Goal: Task Accomplishment & Management: Use online tool/utility

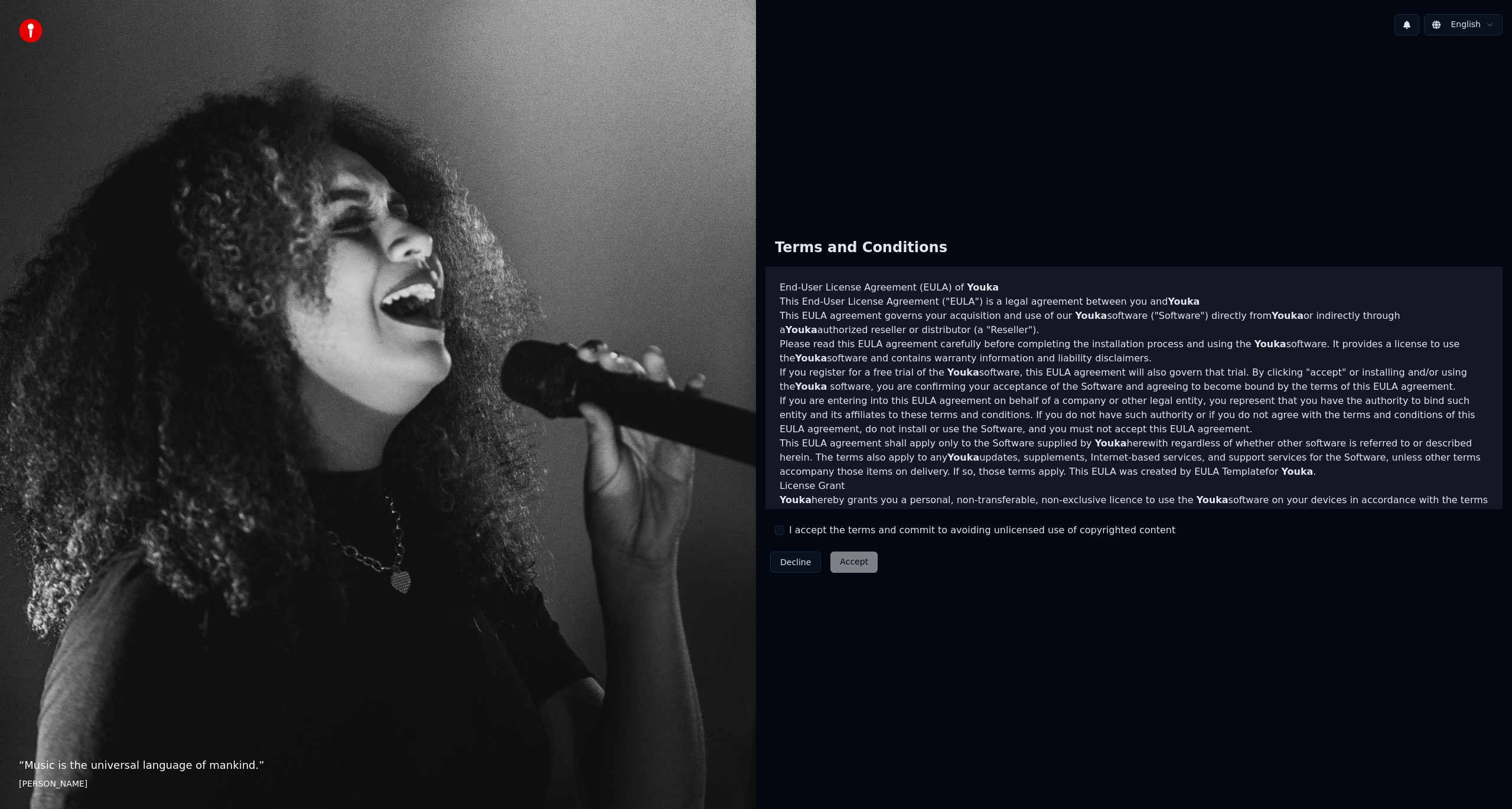
click at [788, 535] on div "I accept the terms and commit to avoiding unlicensed use of copyrighted content" at bounding box center [975, 530] width 400 height 14
click at [782, 530] on button "I accept the terms and commit to avoiding unlicensed use of copyrighted content" at bounding box center [779, 530] width 9 height 9
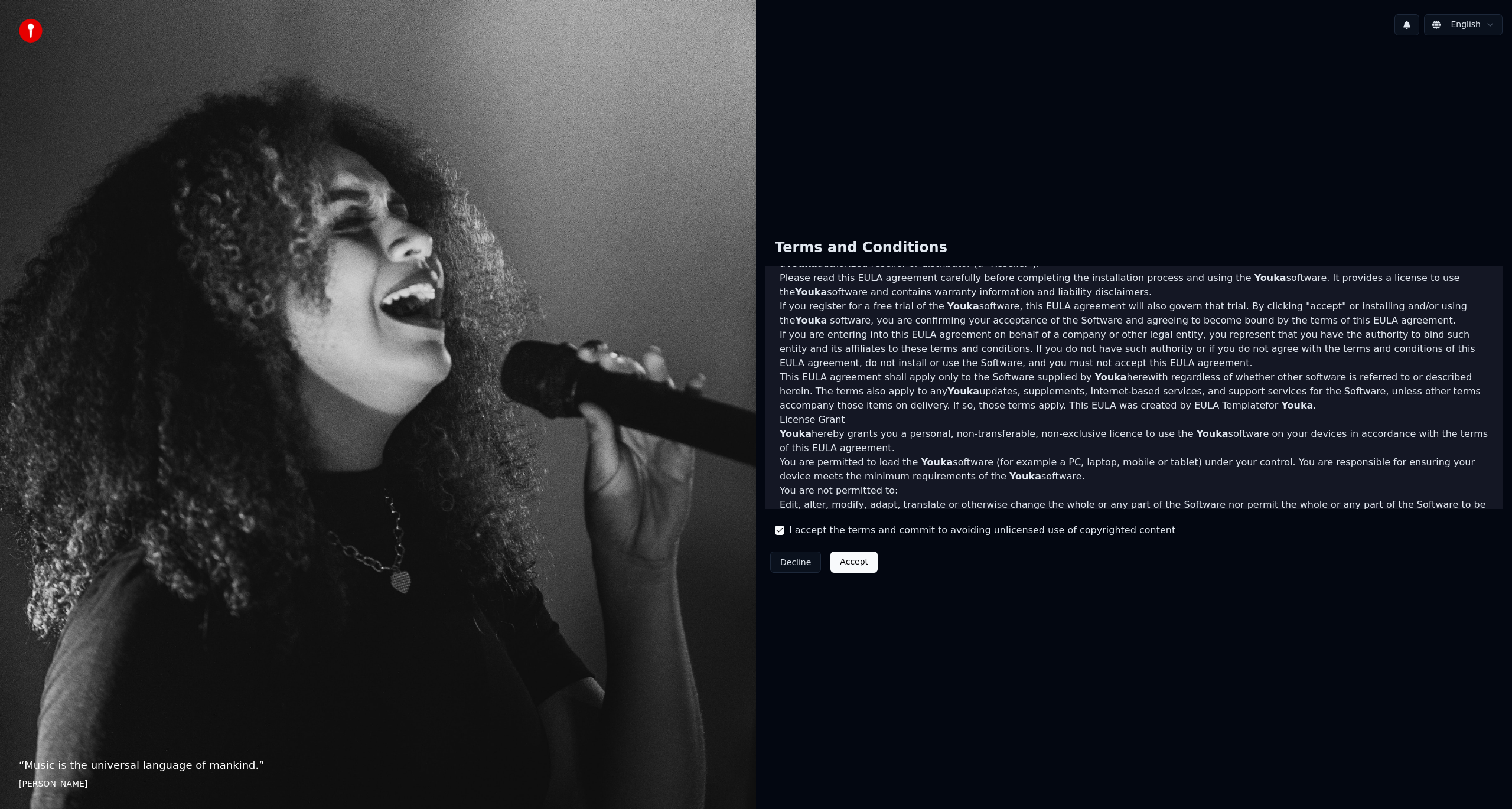
scroll to position [338, 0]
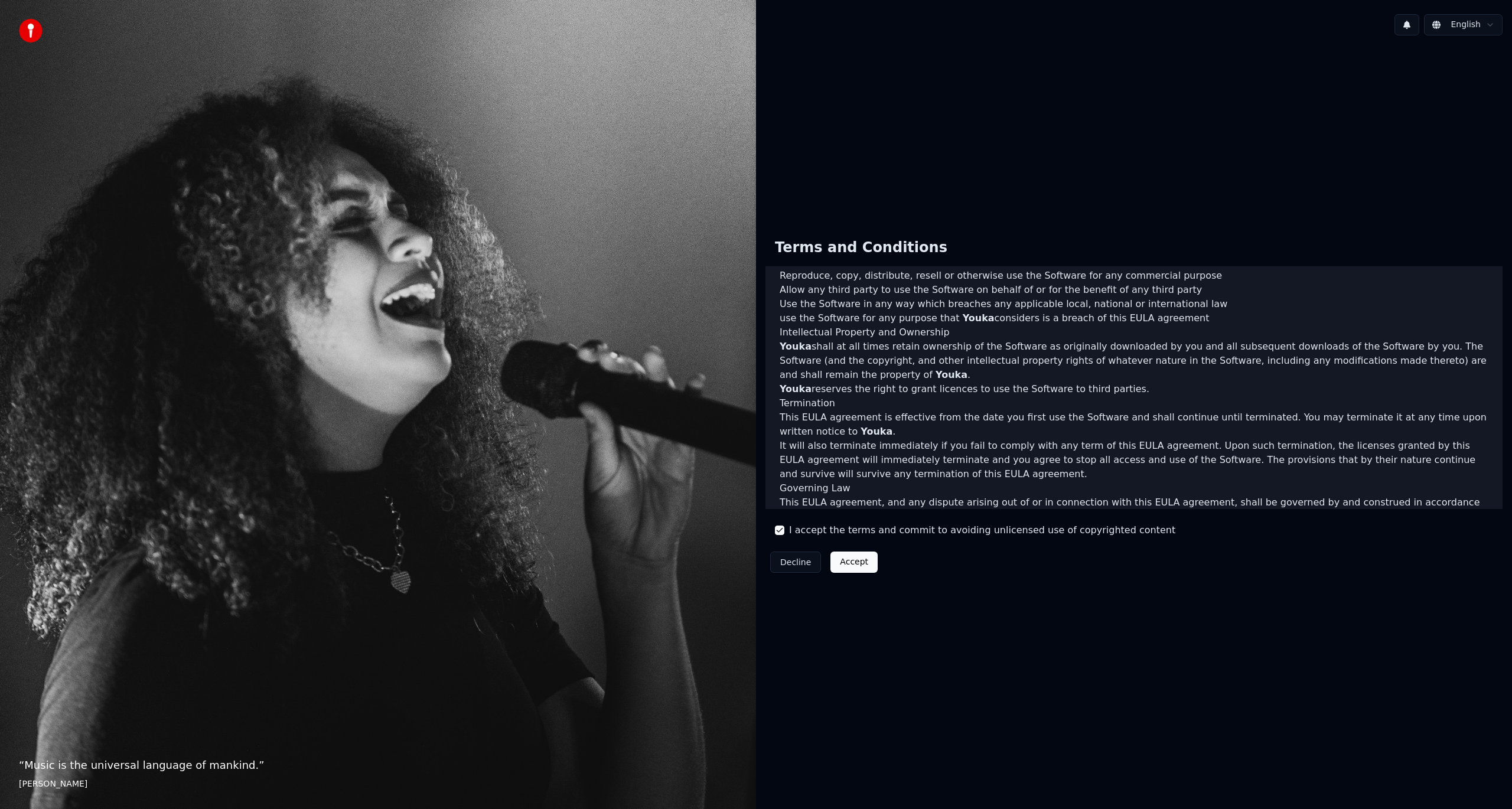
click at [845, 562] on button "Accept" at bounding box center [853, 562] width 47 height 21
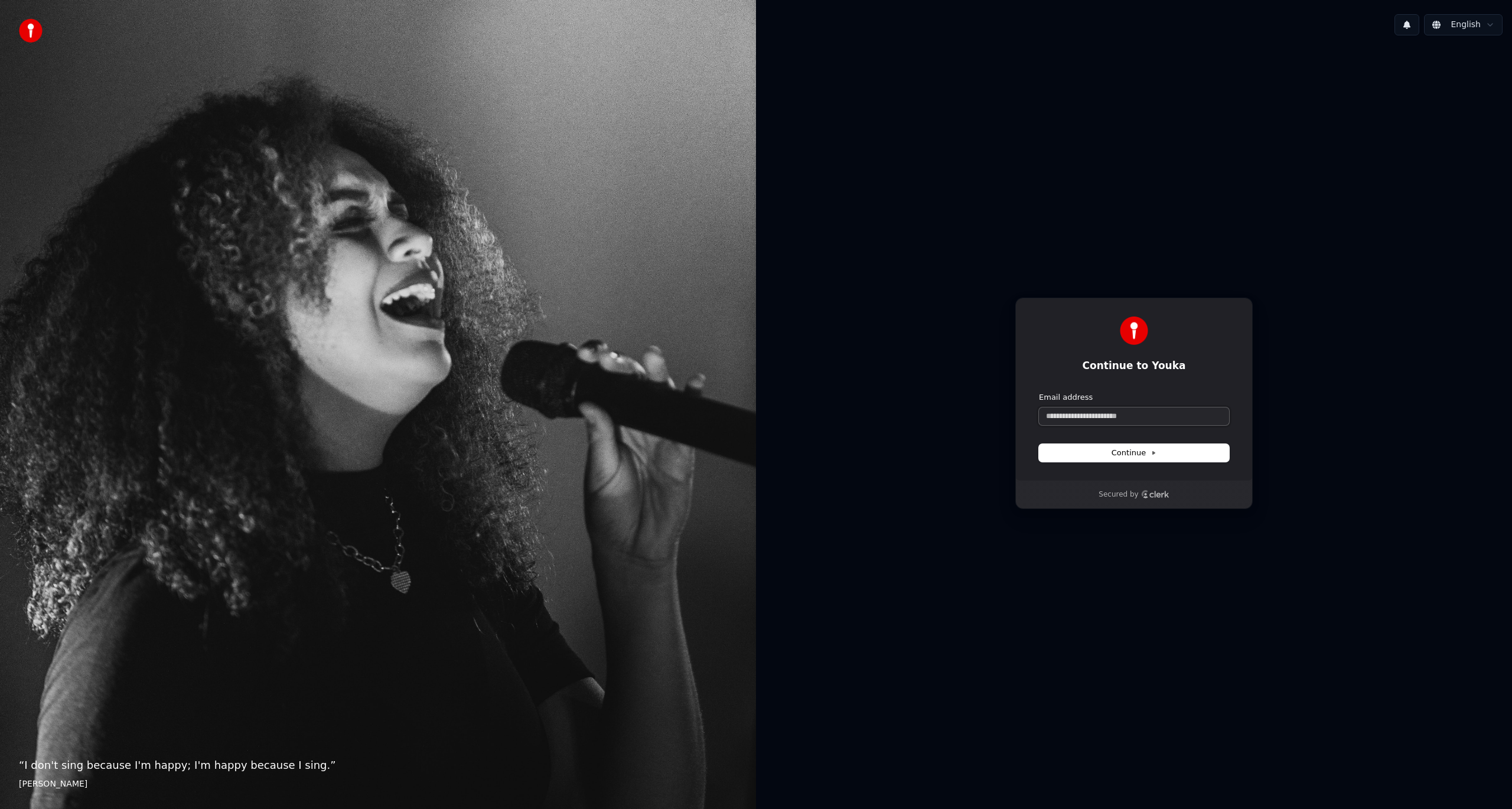
click at [1100, 424] on input "Email address" at bounding box center [1134, 416] width 190 height 18
click at [1102, 454] on button "Continue" at bounding box center [1134, 453] width 190 height 18
type input "**********"
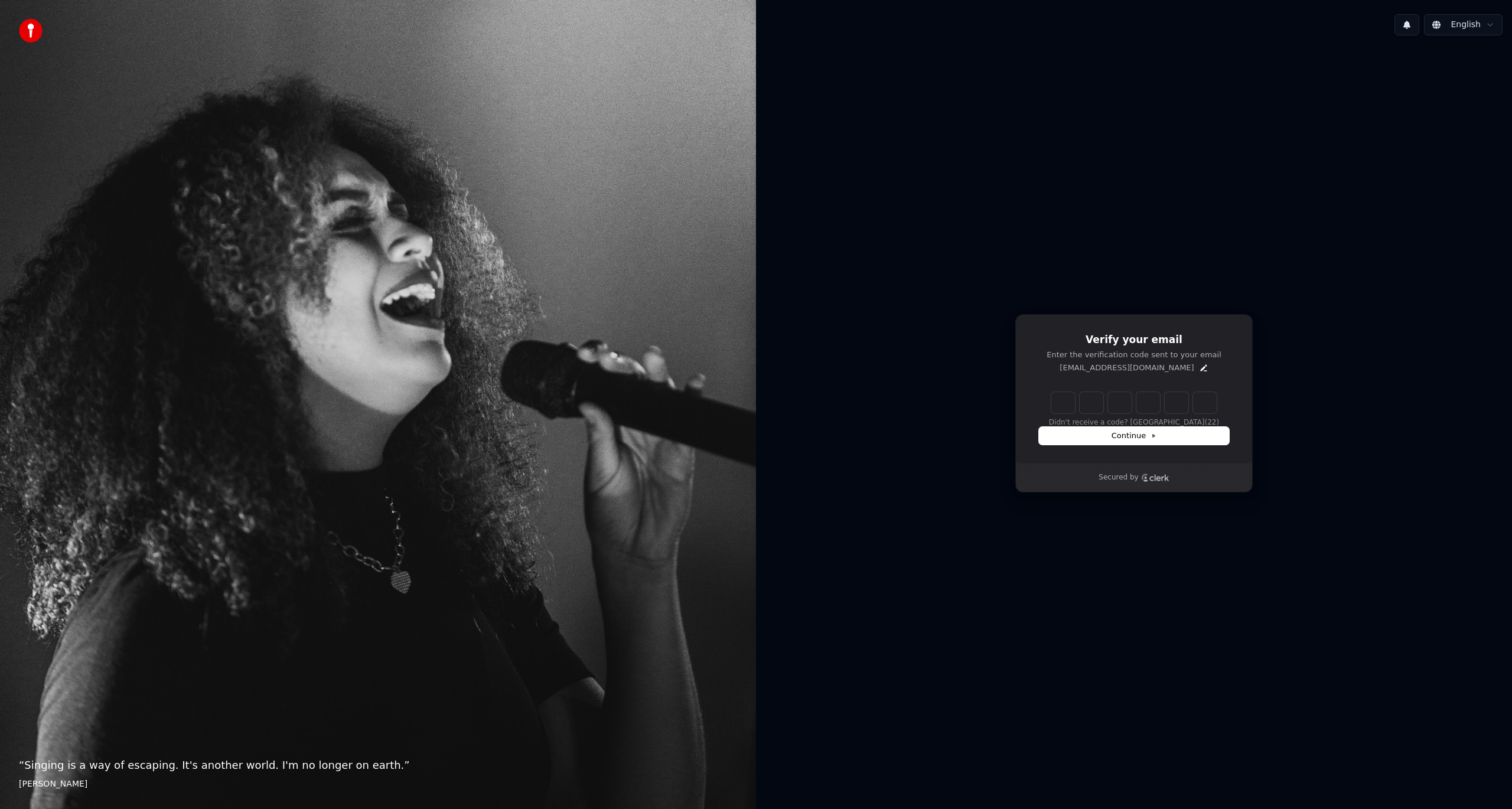
click at [1062, 408] on input "Enter verification code" at bounding box center [1134, 403] width 165 height 21
type input "******"
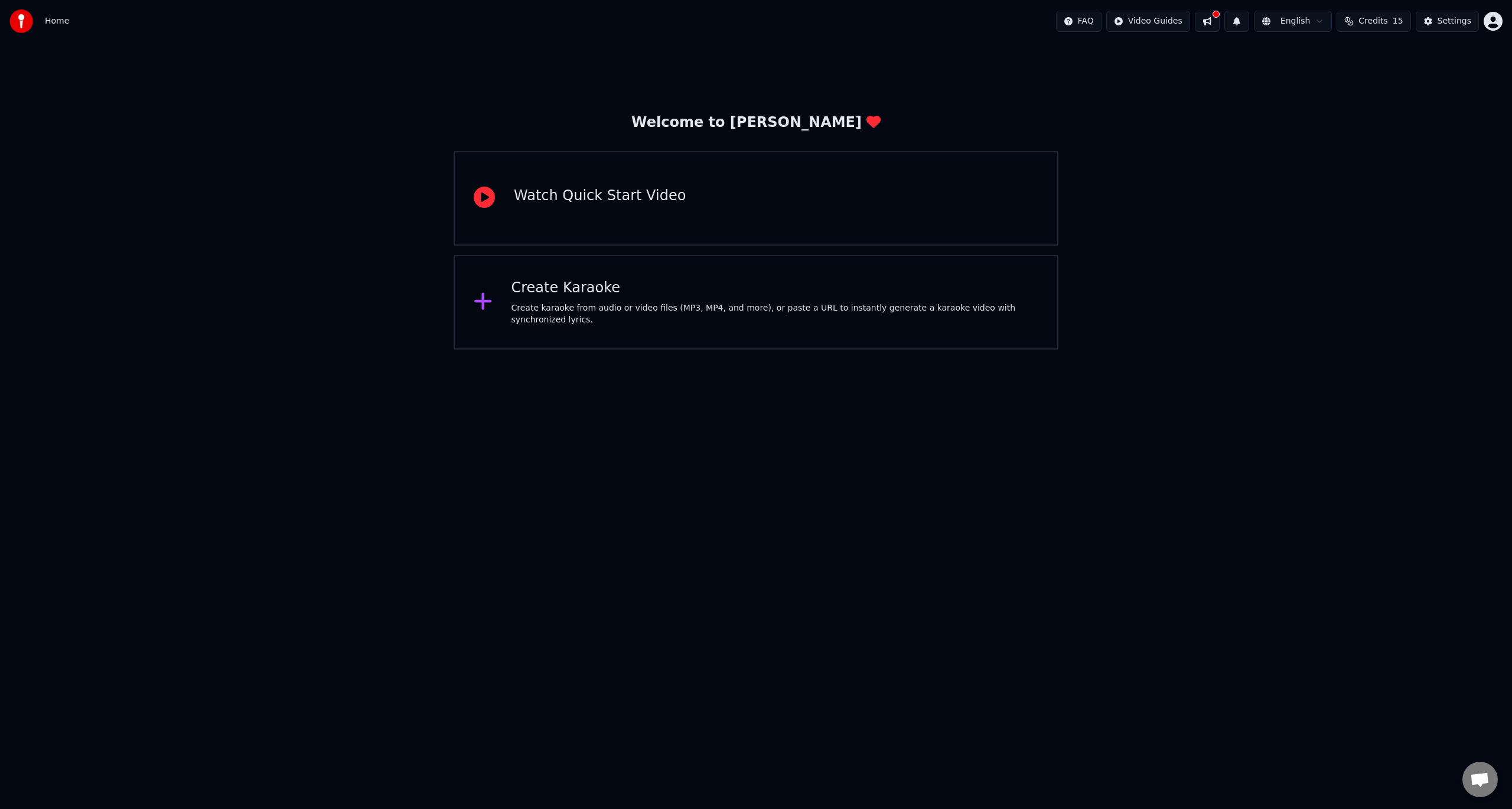
click at [688, 286] on div "Create Karaoke" at bounding box center [774, 288] width 527 height 19
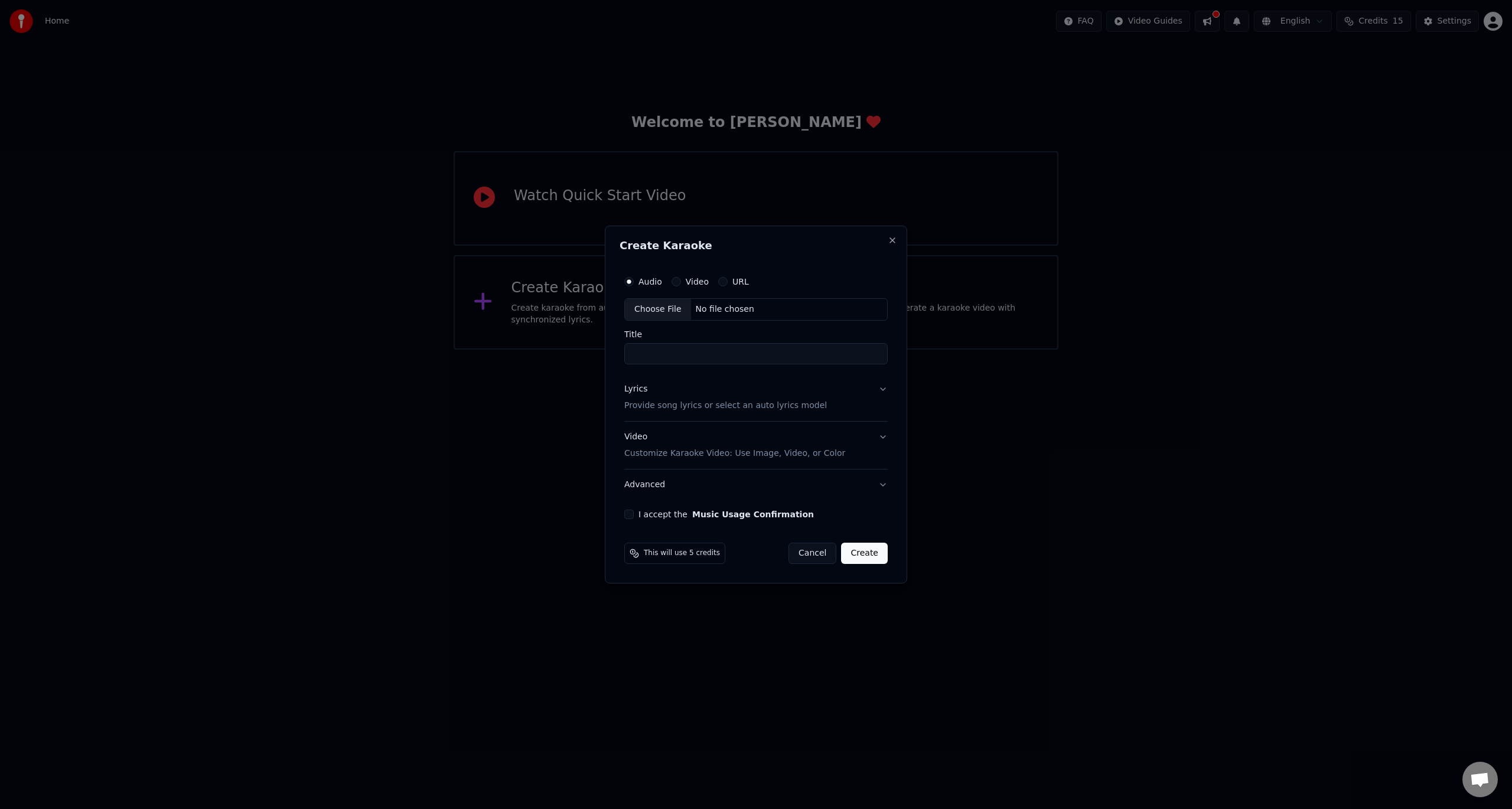
click at [695, 286] on label "Video" at bounding box center [696, 282] width 23 height 8
click at [680, 286] on button "Video" at bounding box center [675, 281] width 9 height 9
click at [652, 282] on label "Audio" at bounding box center [650, 282] width 24 height 8
click at [633, 282] on button "Audio" at bounding box center [629, 281] width 9 height 9
click at [699, 282] on label "Video" at bounding box center [696, 282] width 23 height 8
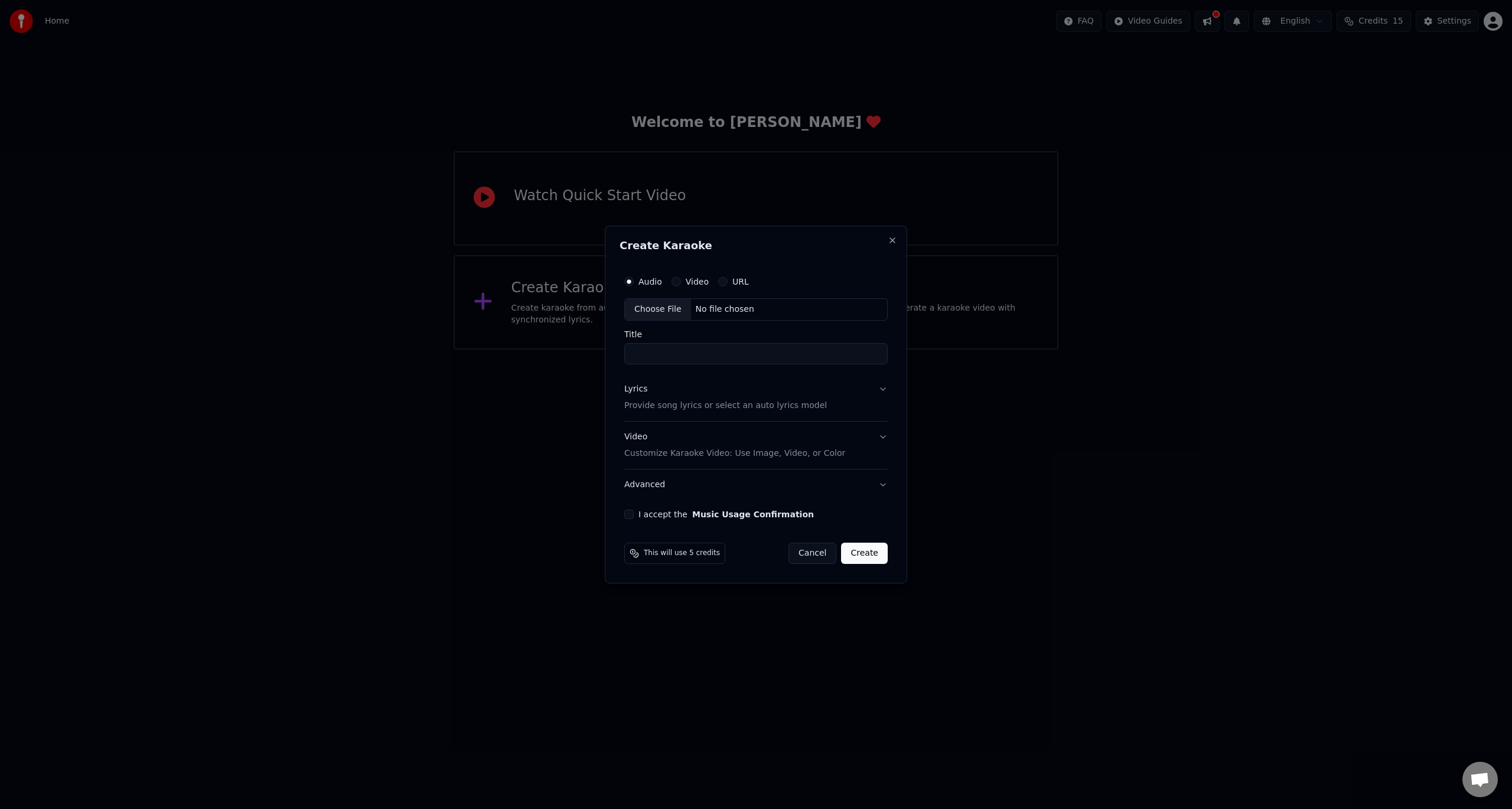
click at [680, 282] on button "Video" at bounding box center [675, 281] width 9 height 9
click at [724, 281] on div "URL" at bounding box center [733, 281] width 31 height 9
click at [692, 286] on label "Video" at bounding box center [696, 282] width 23 height 8
click at [680, 286] on button "Video" at bounding box center [675, 281] width 9 height 9
click at [706, 357] on input "Title" at bounding box center [756, 353] width 263 height 21
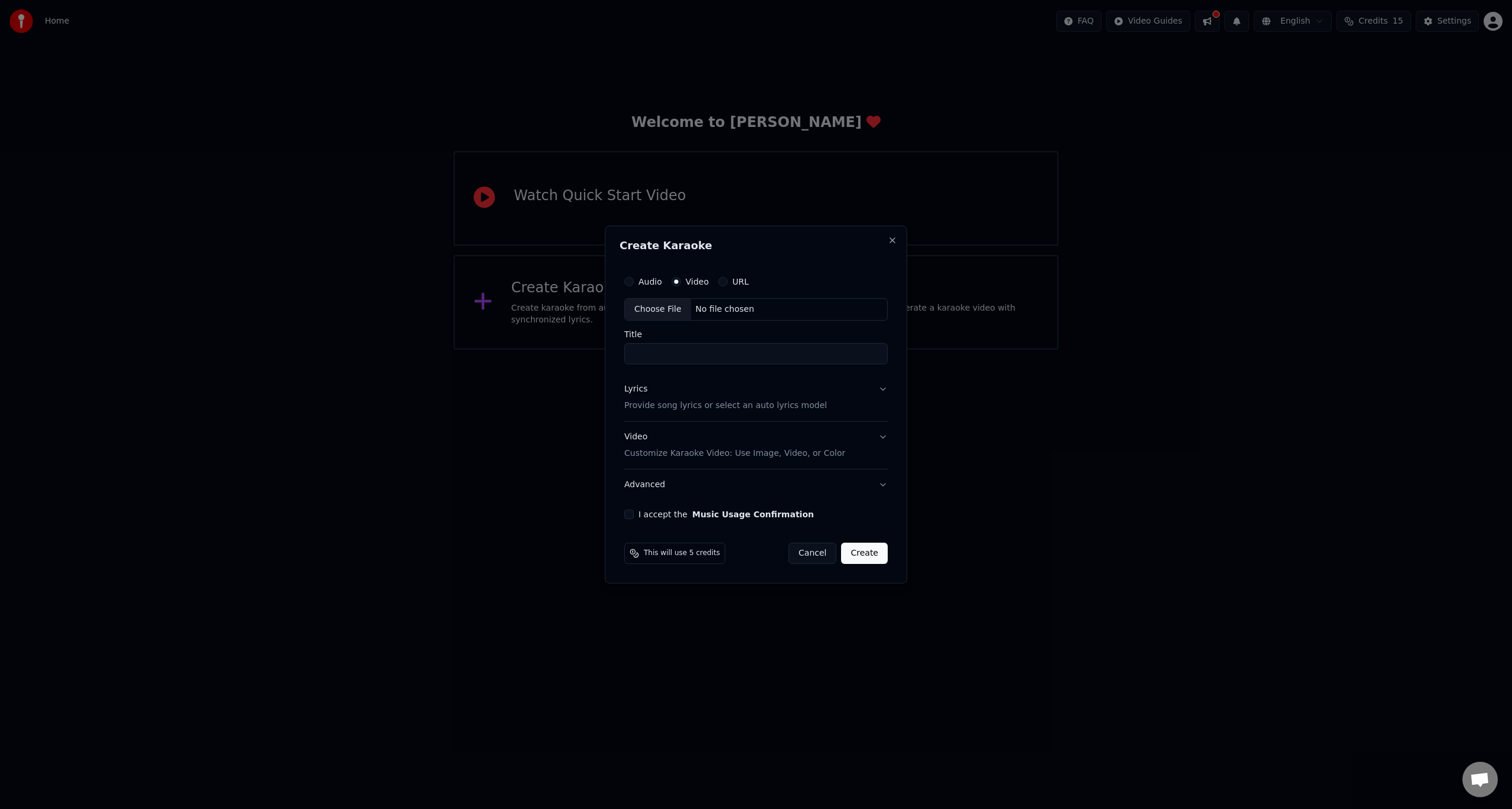
click at [653, 286] on label "Audio" at bounding box center [650, 282] width 24 height 8
click at [633, 286] on button "Audio" at bounding box center [629, 281] width 9 height 9
click at [733, 282] on label "URL" at bounding box center [740, 282] width 17 height 8
click at [727, 282] on button "URL" at bounding box center [722, 281] width 9 height 9
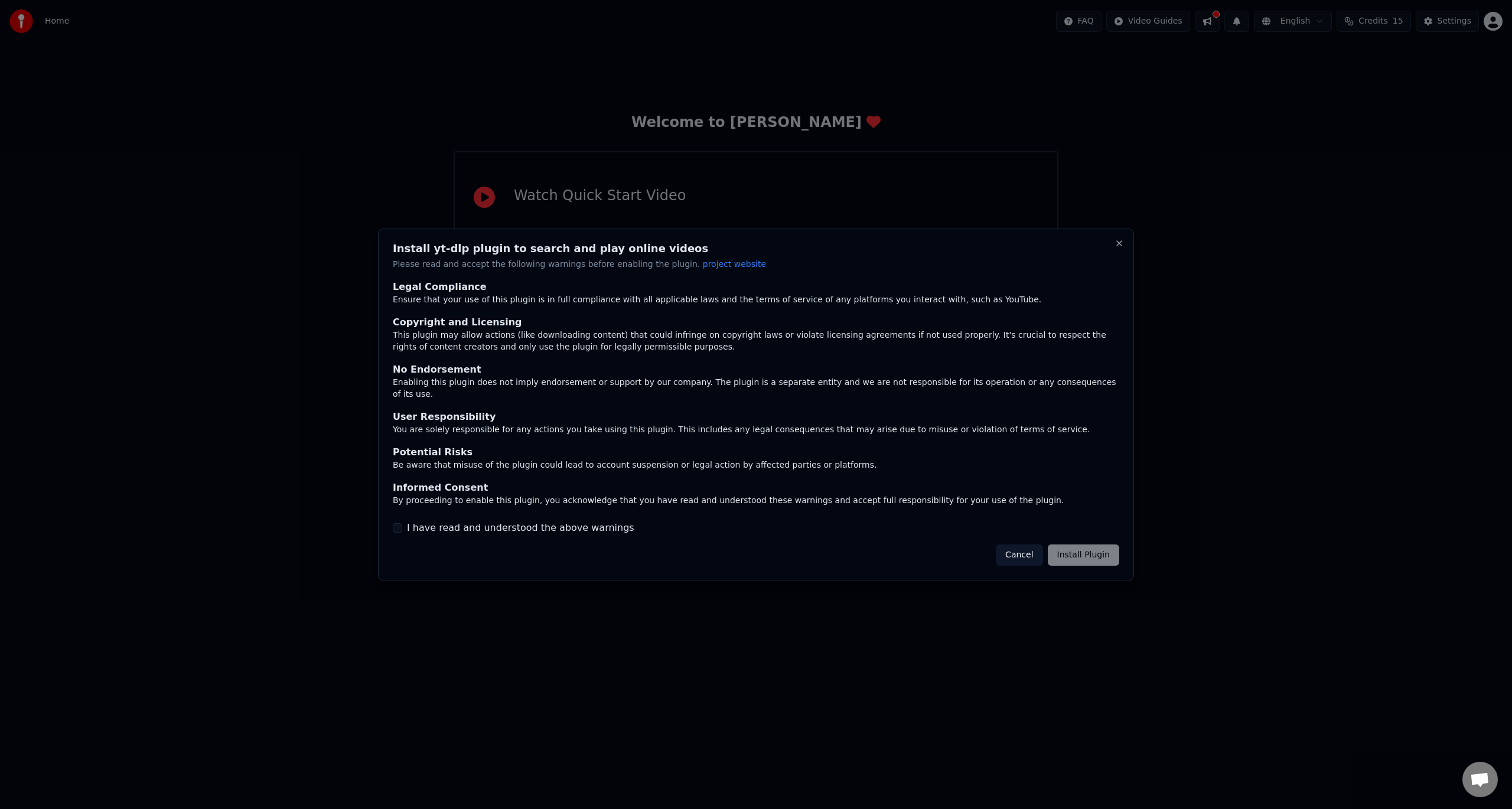
click at [1075, 547] on div "Cancel Install Plugin" at bounding box center [1057, 555] width 124 height 21
click at [437, 527] on label "I have read and understood the above warnings" at bounding box center [520, 528] width 227 height 14
click at [402, 527] on button "I have read and understood the above warnings" at bounding box center [396, 527] width 9 height 9
click at [1099, 550] on button "Install Plugin" at bounding box center [1084, 555] width 72 height 21
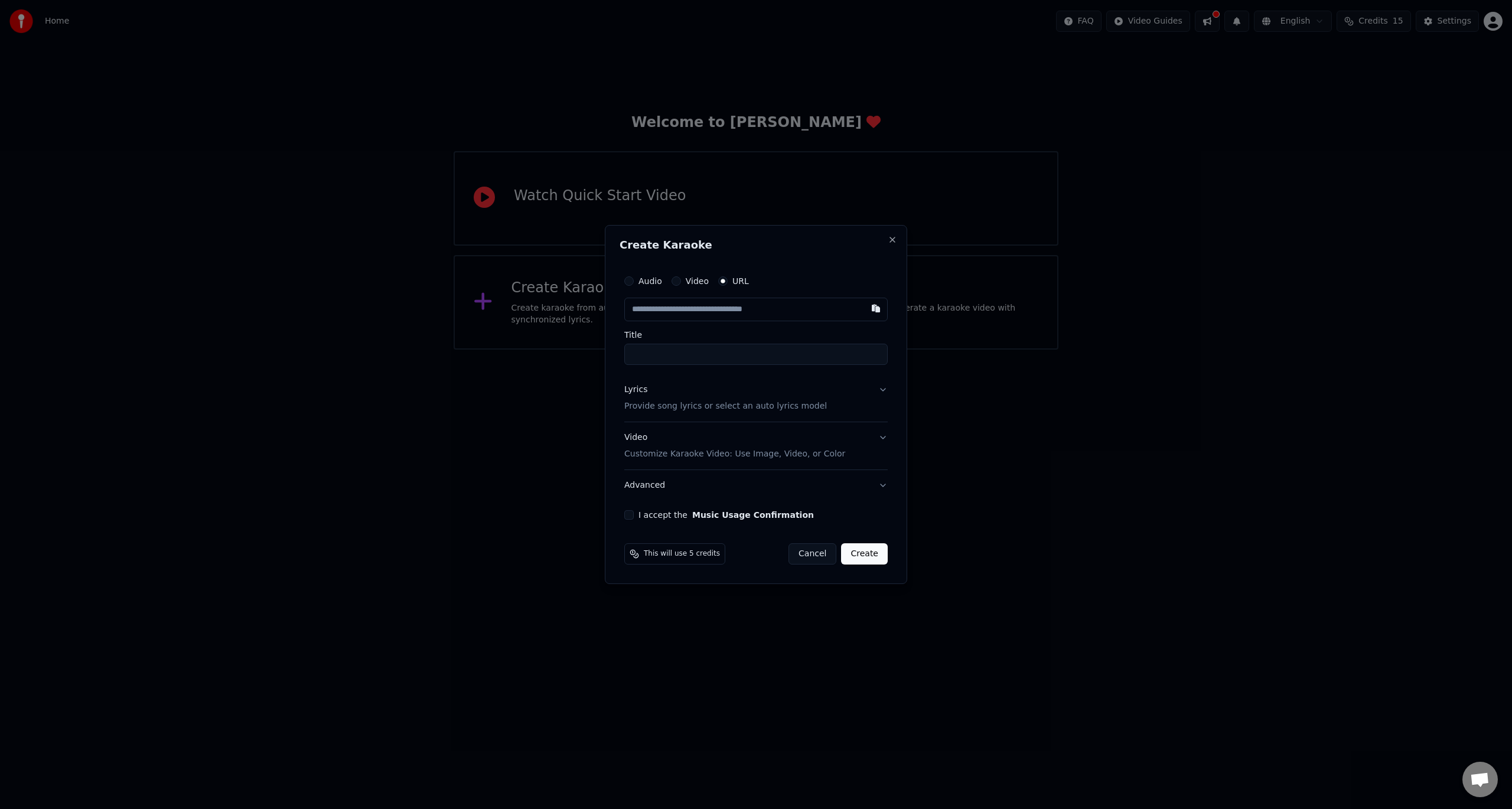
click at [721, 313] on input "text" at bounding box center [756, 310] width 263 height 24
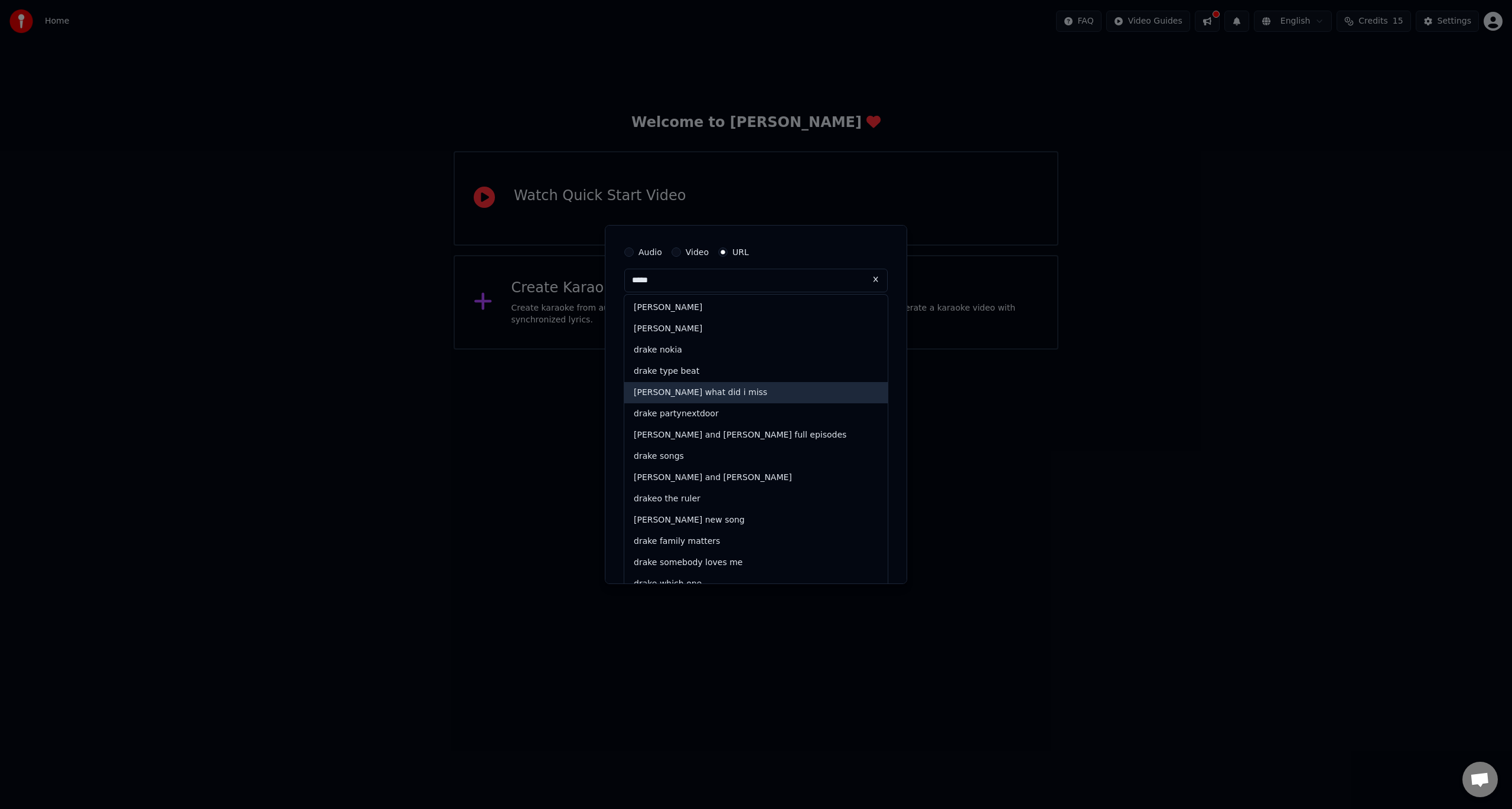
scroll to position [43, 0]
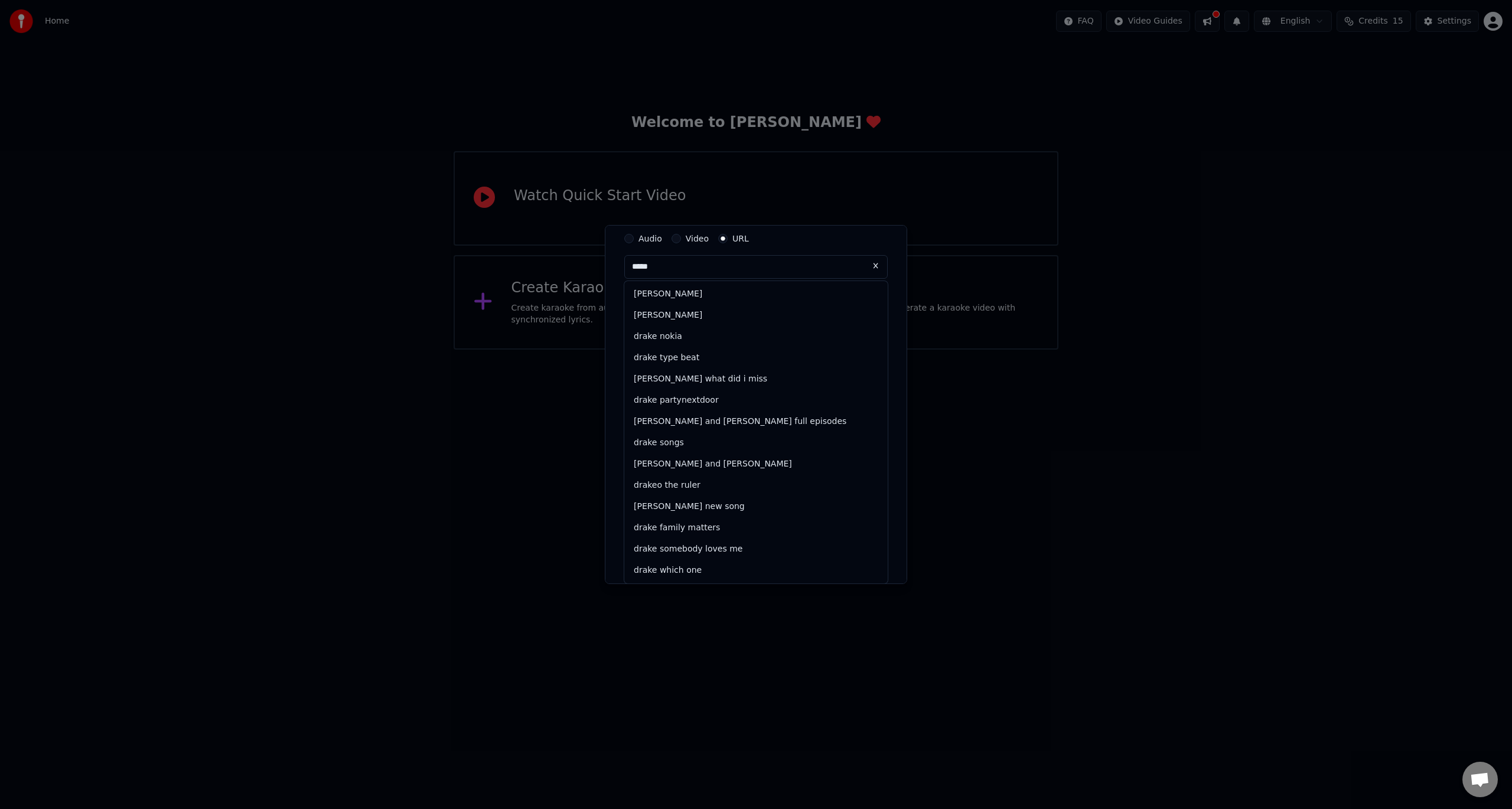
drag, startPoint x: 662, startPoint y: 269, endPoint x: 565, endPoint y: 269, distance: 97.0
click at [565, 269] on body "Home FAQ Video Guides English Credits 15 Settings Welcome to Youka Watch Quick …" at bounding box center [756, 174] width 1512 height 350
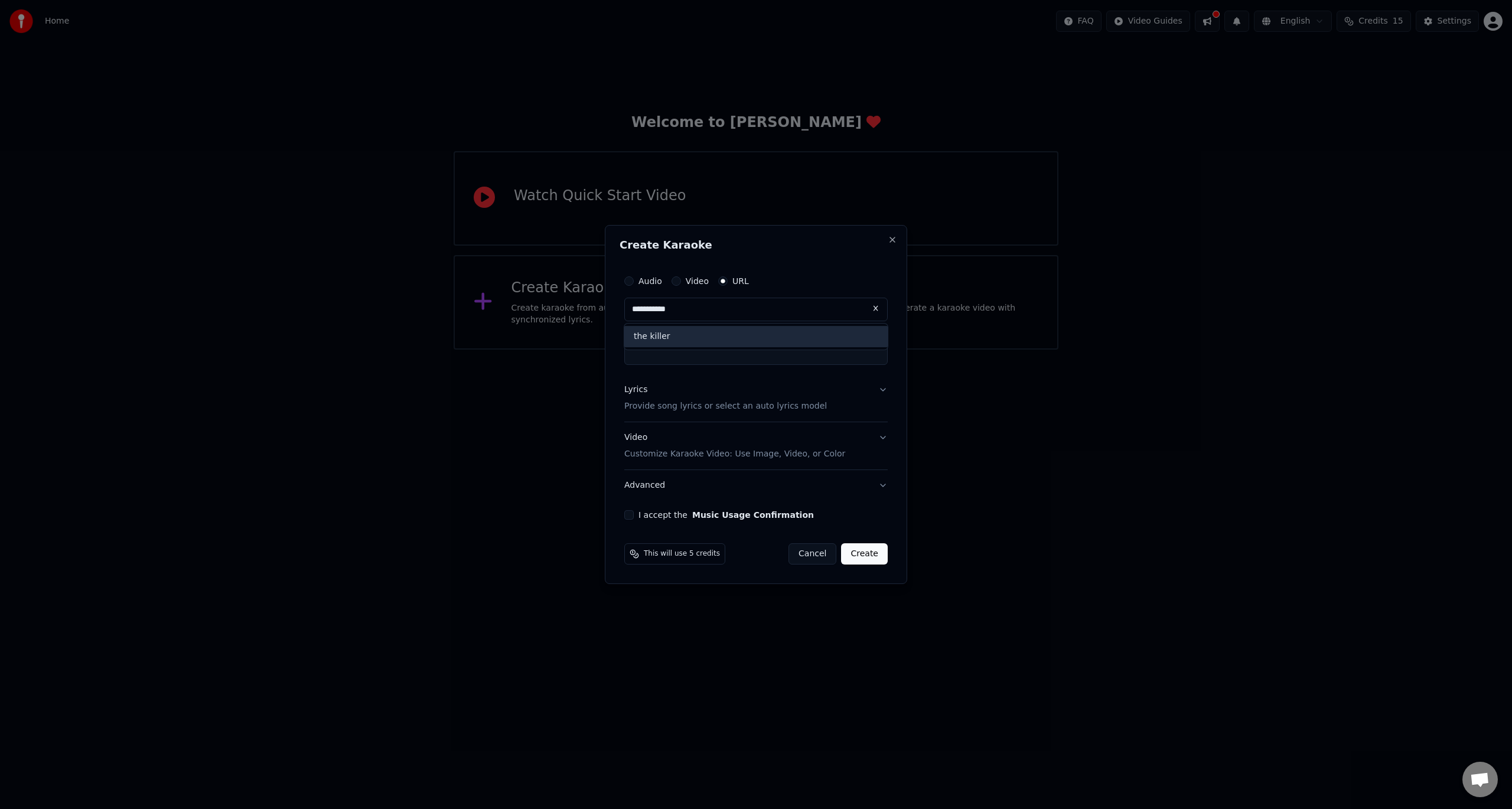
scroll to position [0, 0]
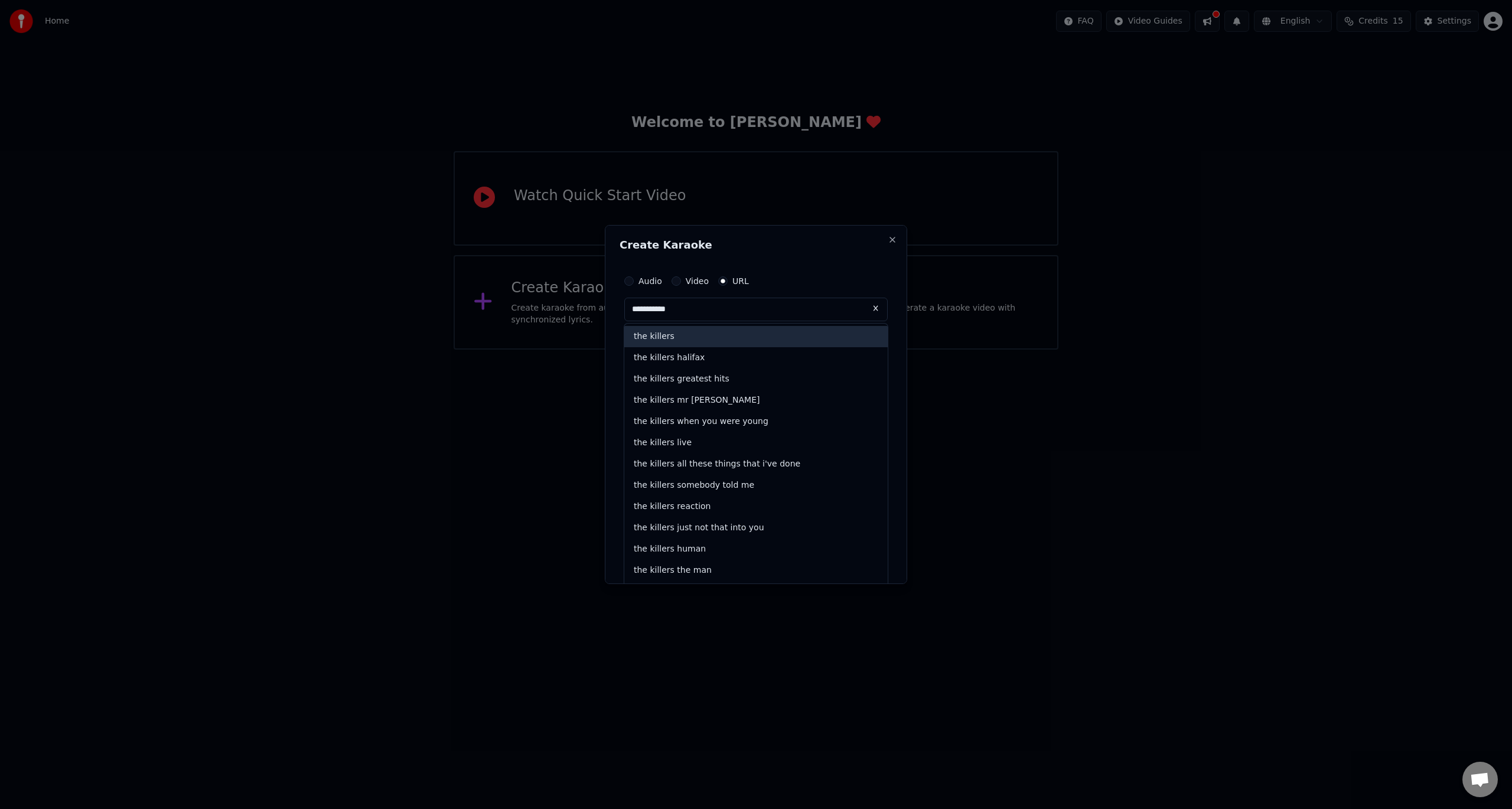
click at [709, 340] on div "the killers" at bounding box center [756, 336] width 263 height 21
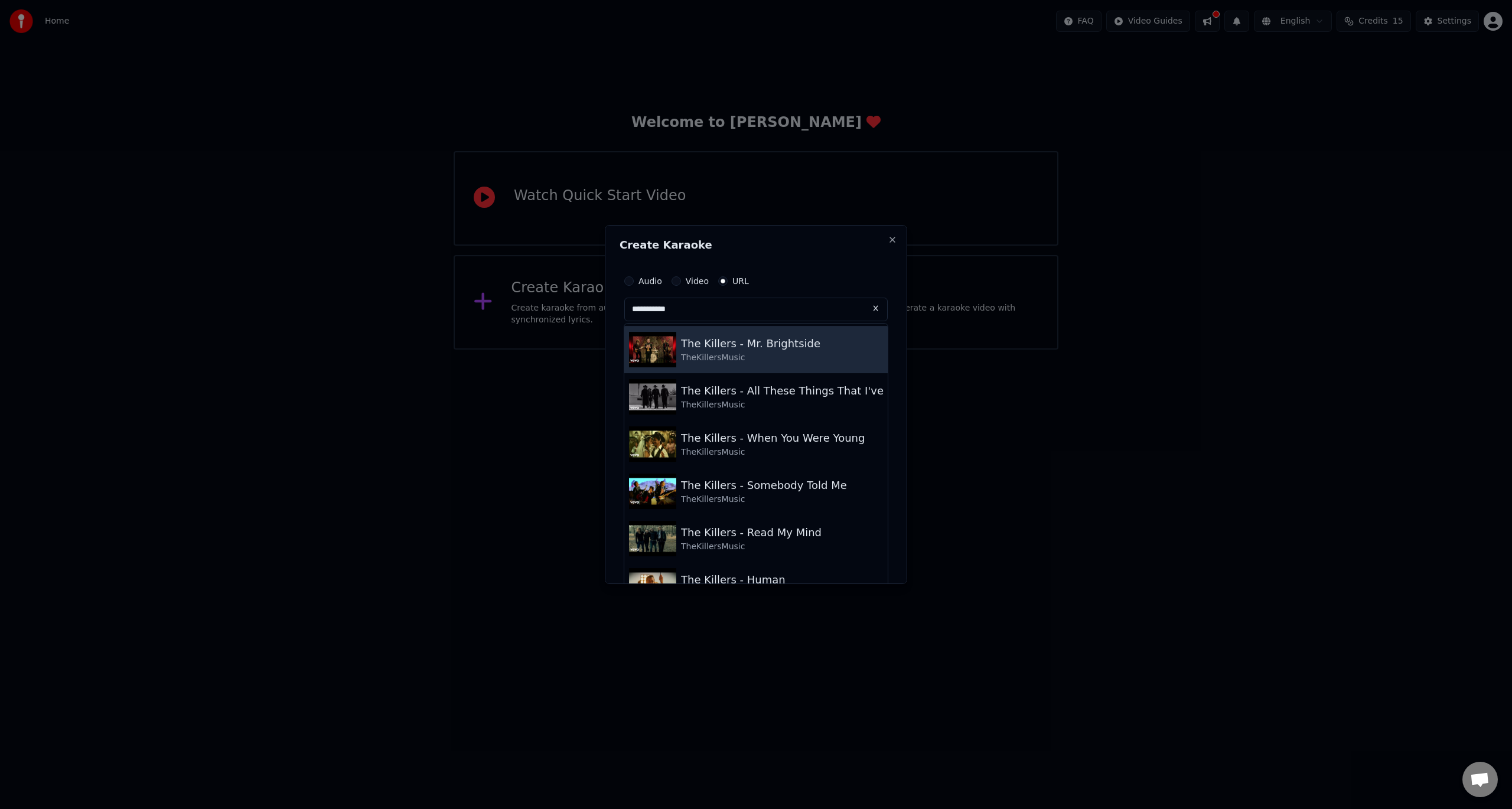
click at [807, 361] on div "The Killers - Mr. Brightside TheKillersMusic" at bounding box center [756, 349] width 263 height 47
type input "**********"
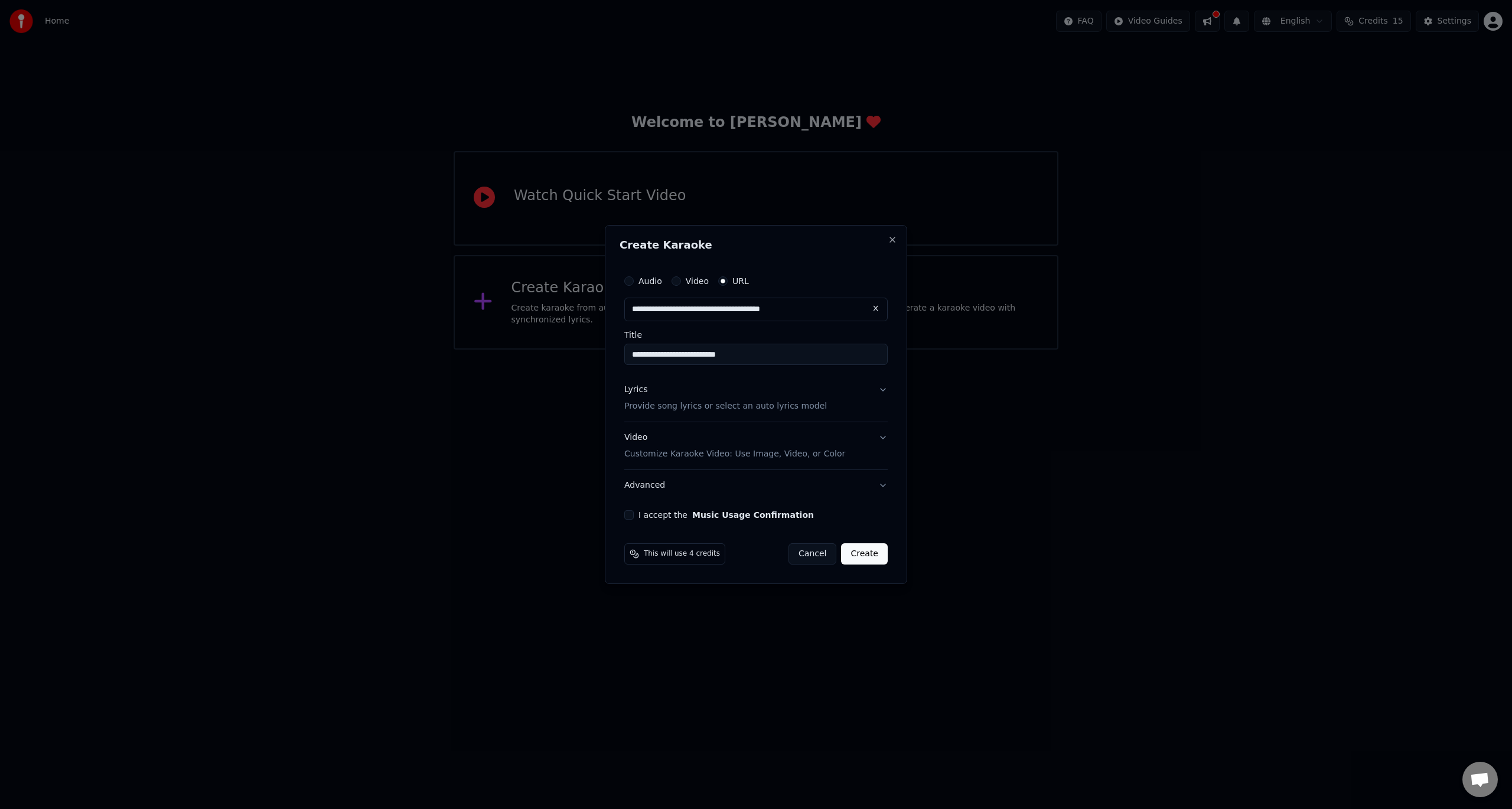
click at [867, 391] on button "Lyrics Provide song lyrics or select an auto lyrics model" at bounding box center [756, 398] width 263 height 47
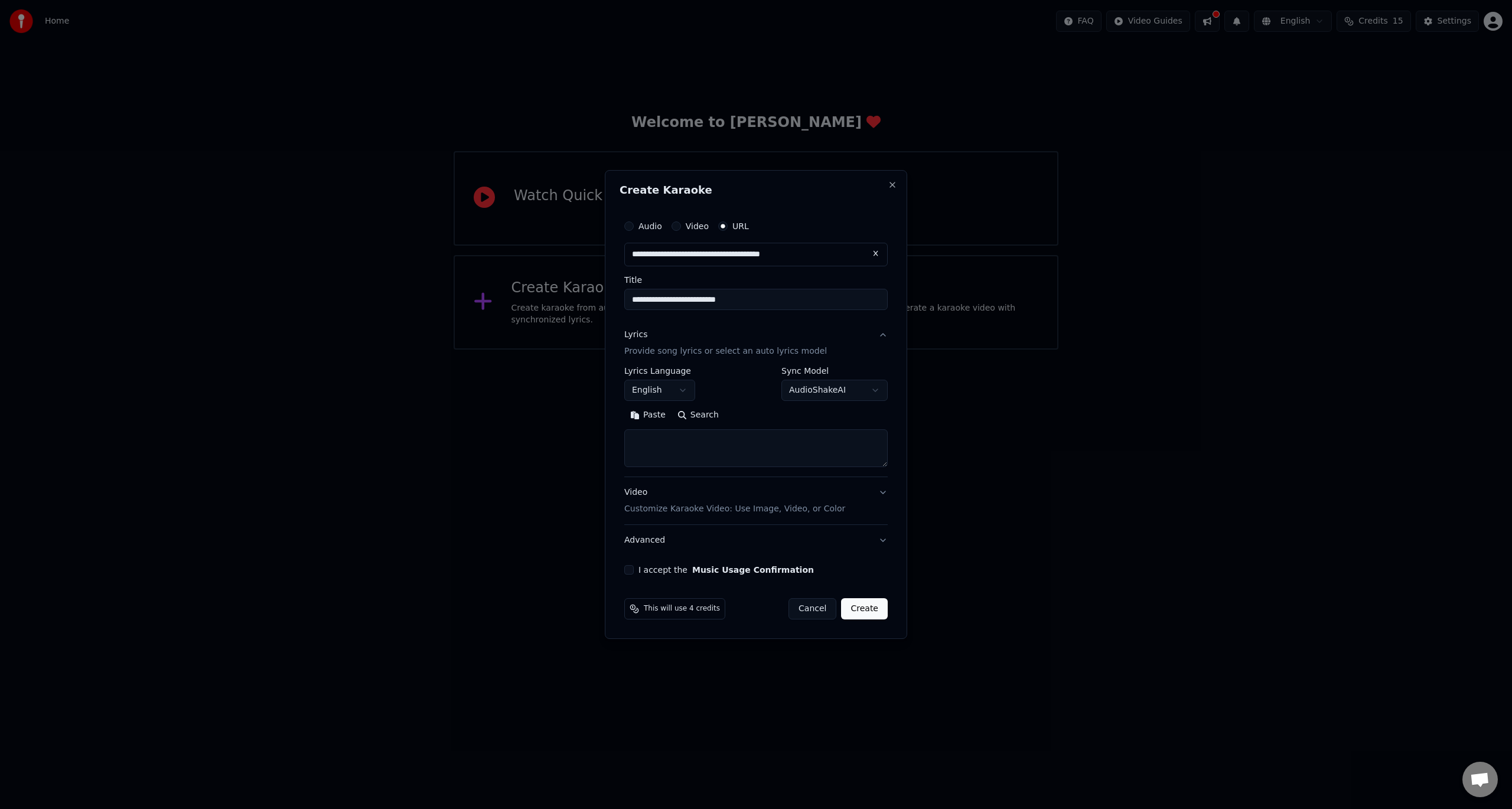
click at [811, 350] on body "**********" at bounding box center [756, 174] width 1512 height 350
click at [821, 350] on body "**********" at bounding box center [756, 174] width 1512 height 350
click at [873, 540] on button "Advanced" at bounding box center [756, 540] width 263 height 31
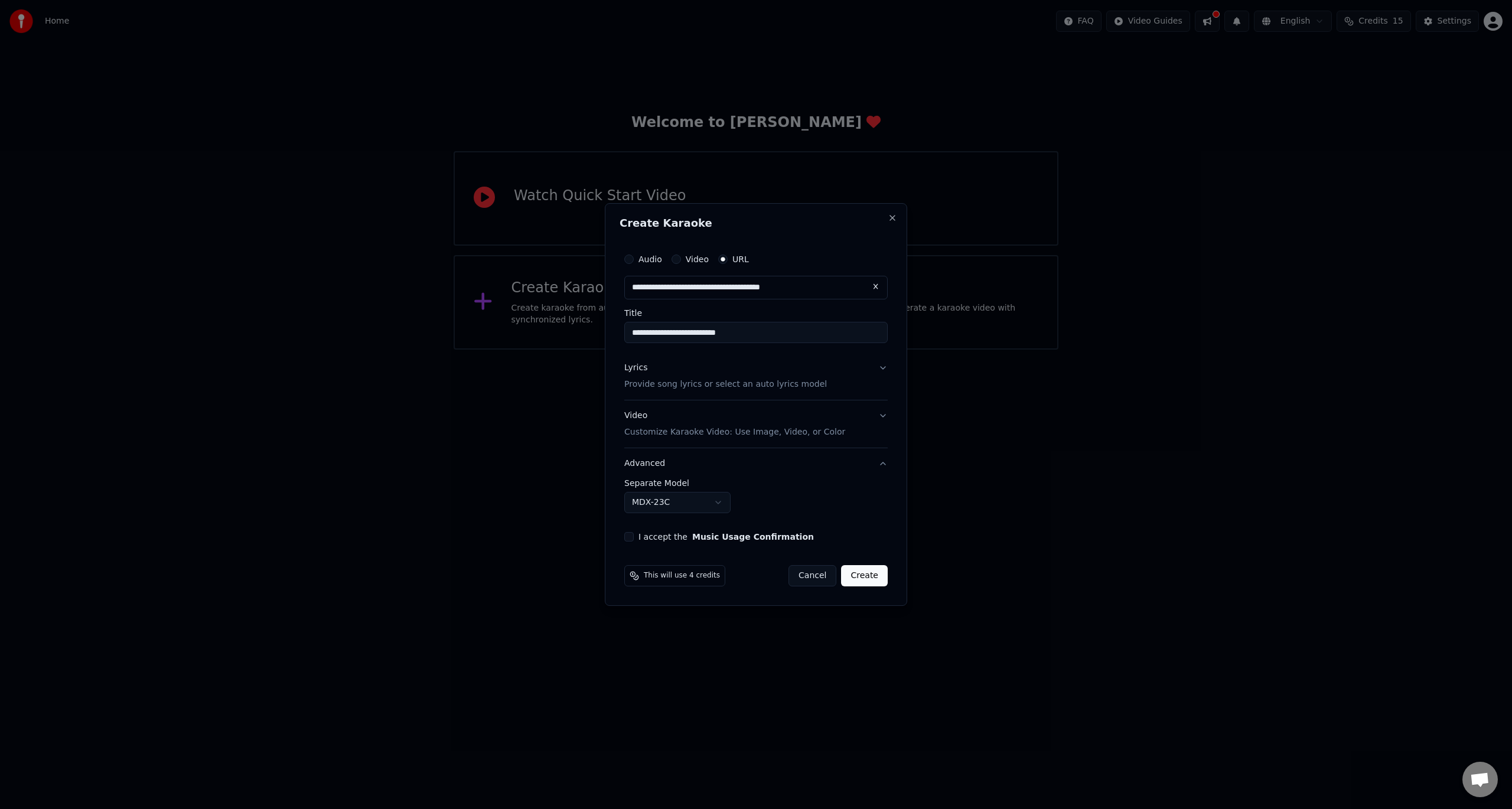
click at [680, 539] on label "I accept the Music Usage Confirmation" at bounding box center [726, 537] width 175 height 8
click at [633, 539] on button "I accept the Music Usage Confirmation" at bounding box center [629, 536] width 9 height 9
click at [863, 578] on button "Create" at bounding box center [864, 575] width 47 height 21
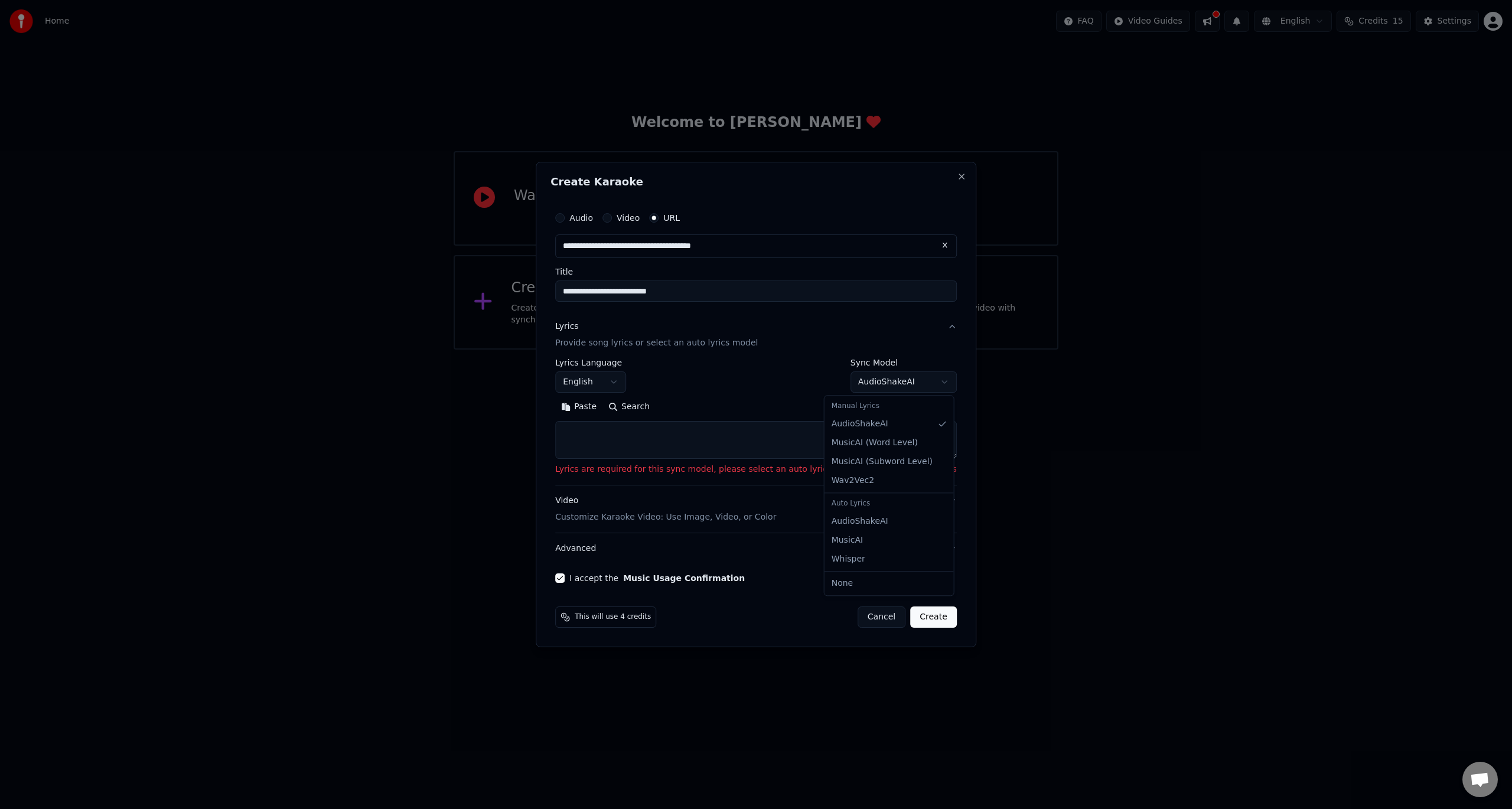
click at [853, 350] on body "**********" at bounding box center [756, 174] width 1512 height 350
select select "**********"
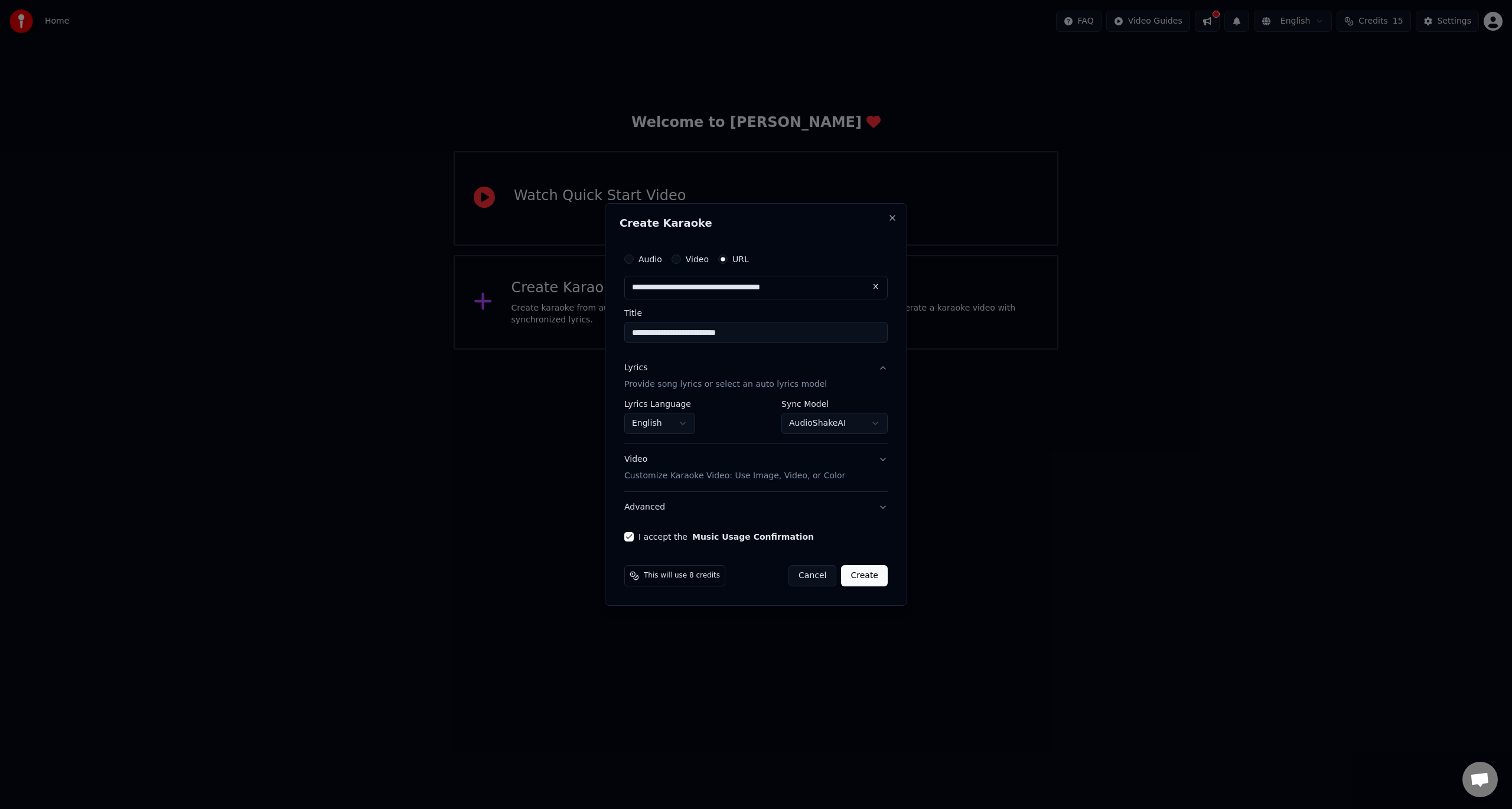
click at [864, 577] on button "Create" at bounding box center [864, 575] width 47 height 21
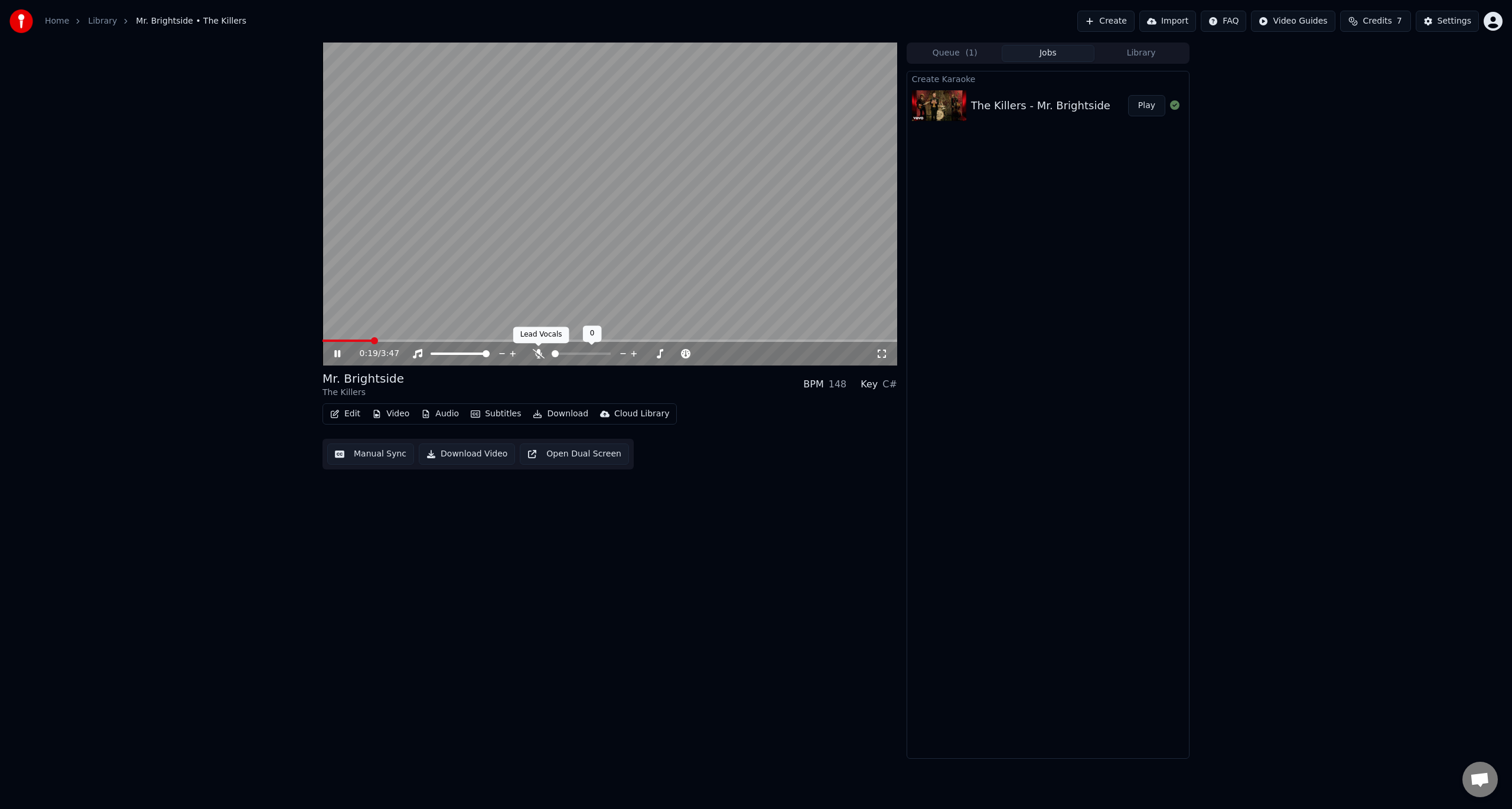
click at [543, 355] on icon at bounding box center [539, 353] width 12 height 9
click at [813, 340] on span at bounding box center [610, 341] width 575 height 2
click at [866, 336] on video at bounding box center [610, 204] width 575 height 323
click at [875, 340] on span at bounding box center [610, 341] width 575 height 2
click at [829, 287] on video at bounding box center [610, 204] width 575 height 323
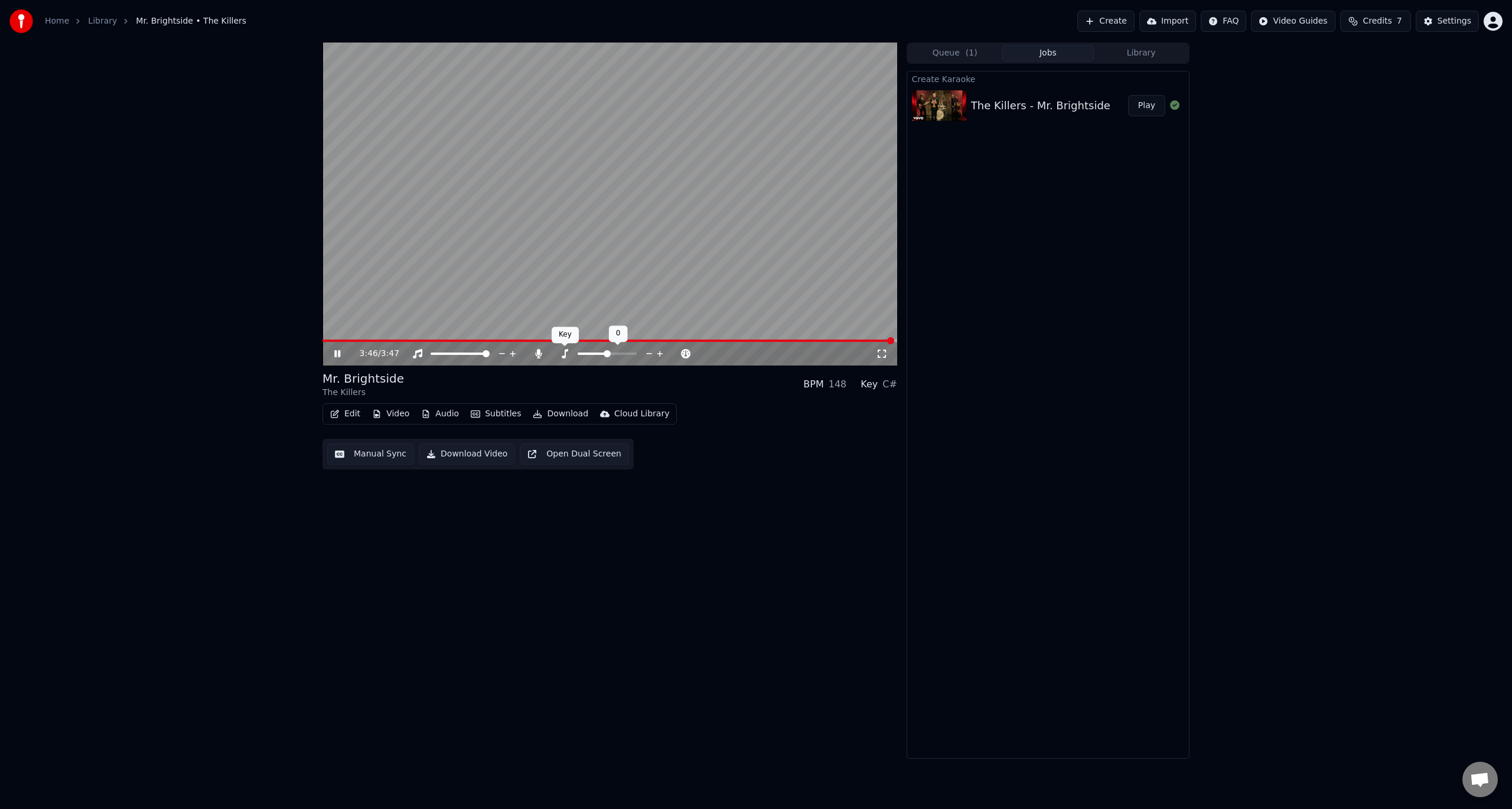
click at [556, 337] on div "Key Key" at bounding box center [565, 335] width 27 height 17
click at [470, 457] on button "Download Video" at bounding box center [466, 453] width 97 height 21
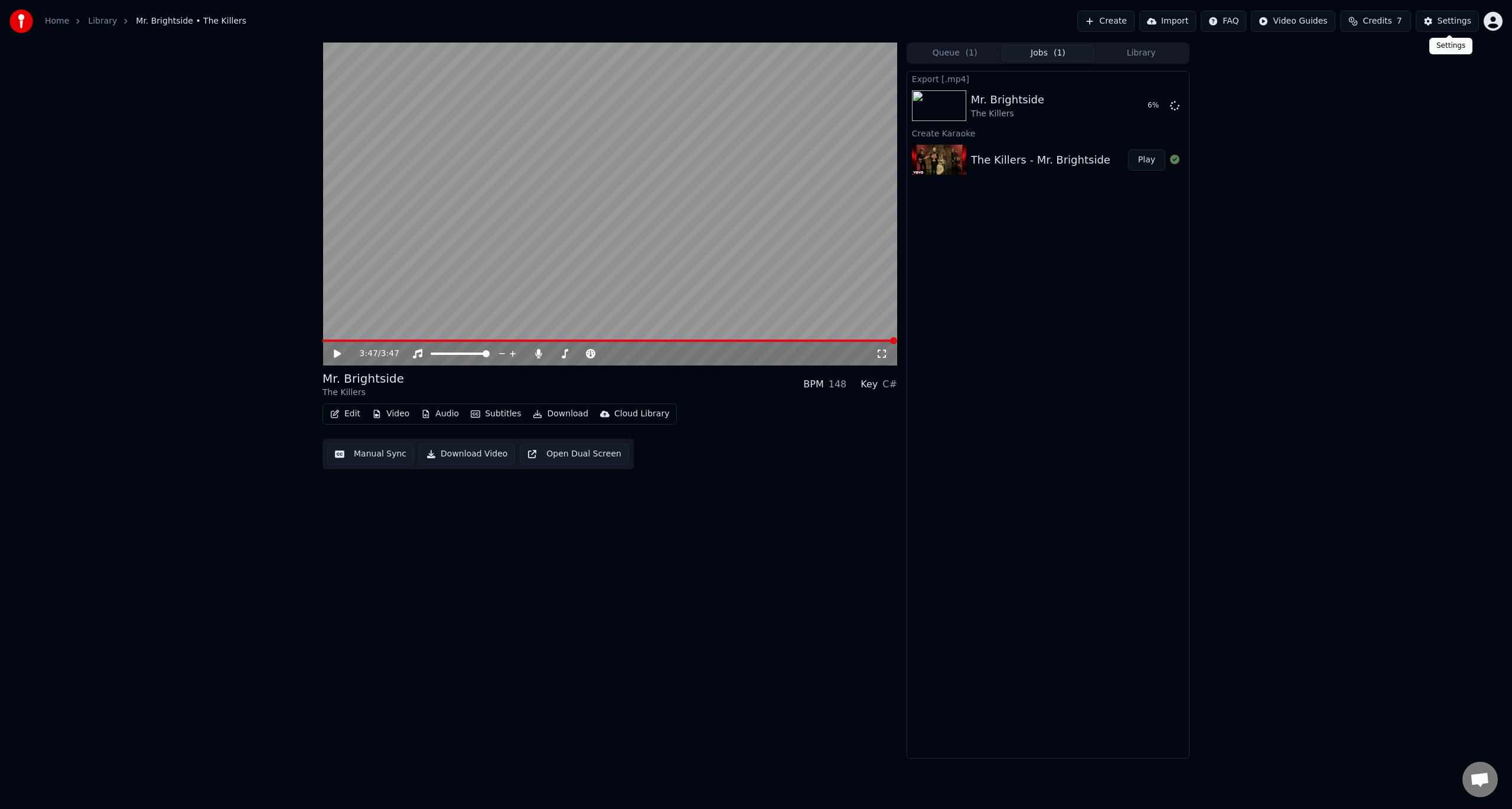
click at [1450, 24] on div "Settings" at bounding box center [1454, 21] width 34 height 12
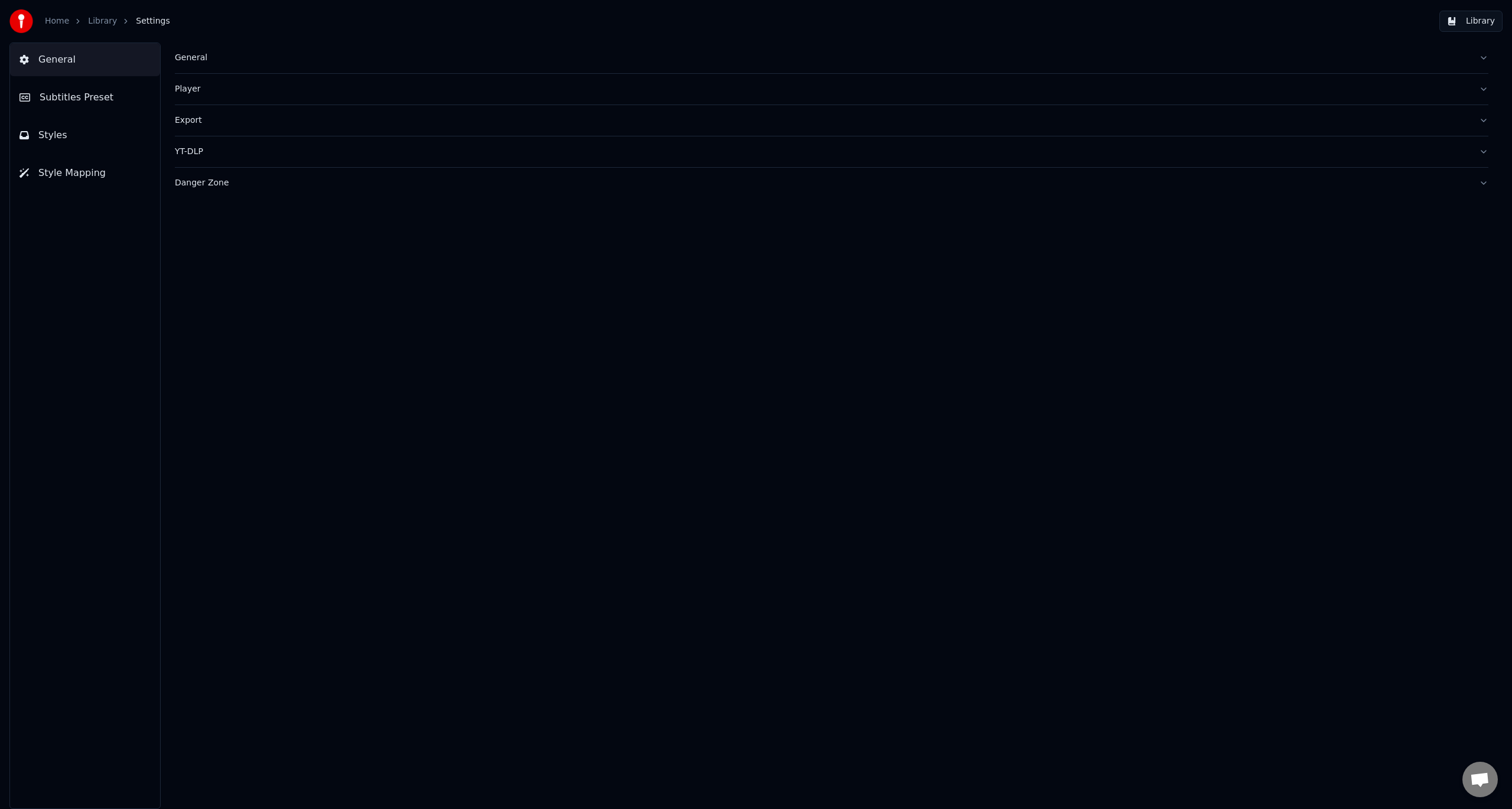
click at [222, 115] on div "Export" at bounding box center [821, 121] width 1294 height 12
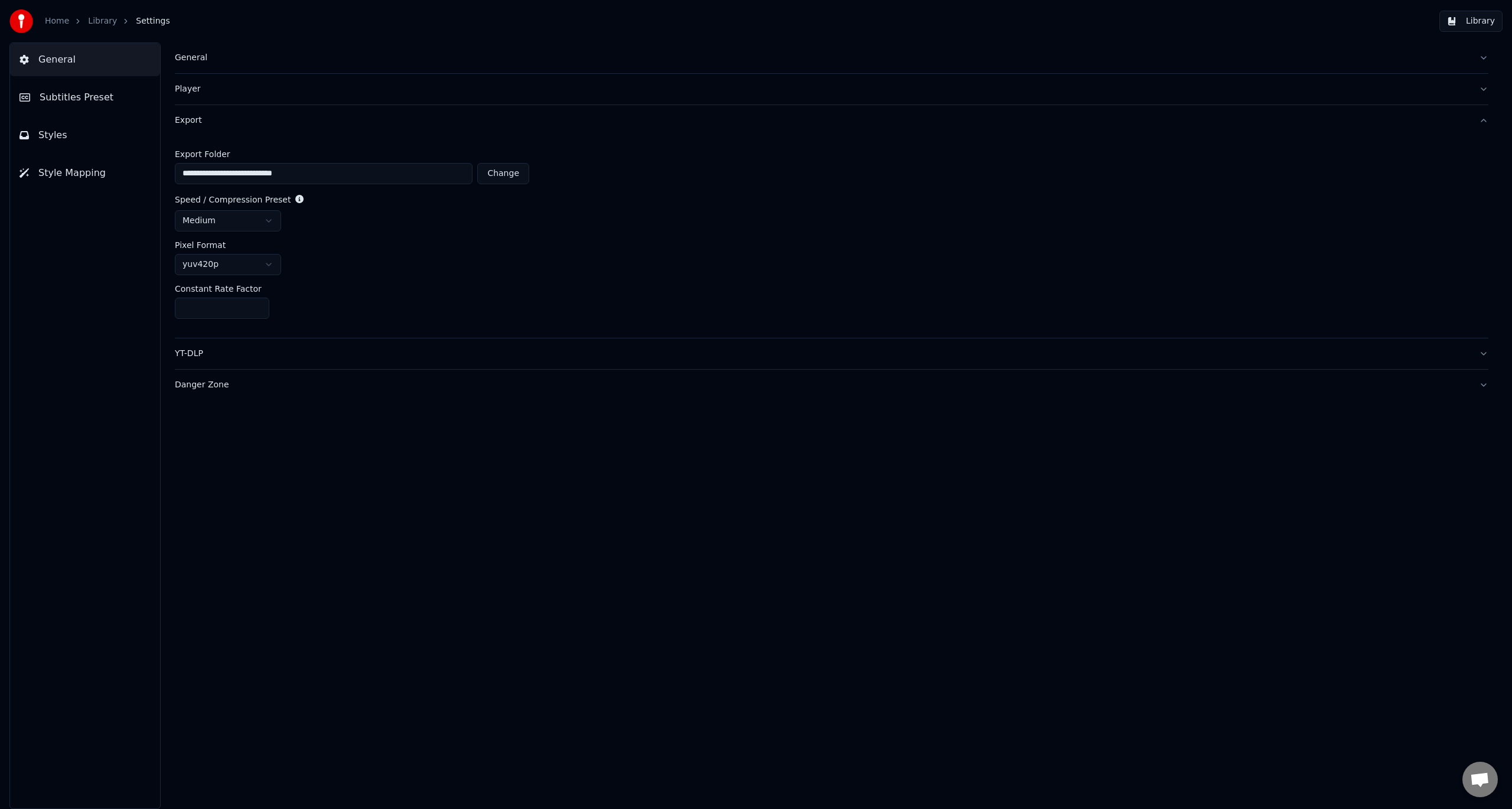
click at [269, 268] on html "**********" at bounding box center [756, 404] width 1512 height 809
click at [362, 301] on html "**********" at bounding box center [756, 404] width 1512 height 809
click at [300, 355] on div "YT-DLP" at bounding box center [821, 354] width 1294 height 12
click at [273, 123] on div "Export" at bounding box center [821, 121] width 1294 height 12
click at [234, 217] on html "**********" at bounding box center [756, 404] width 1512 height 809
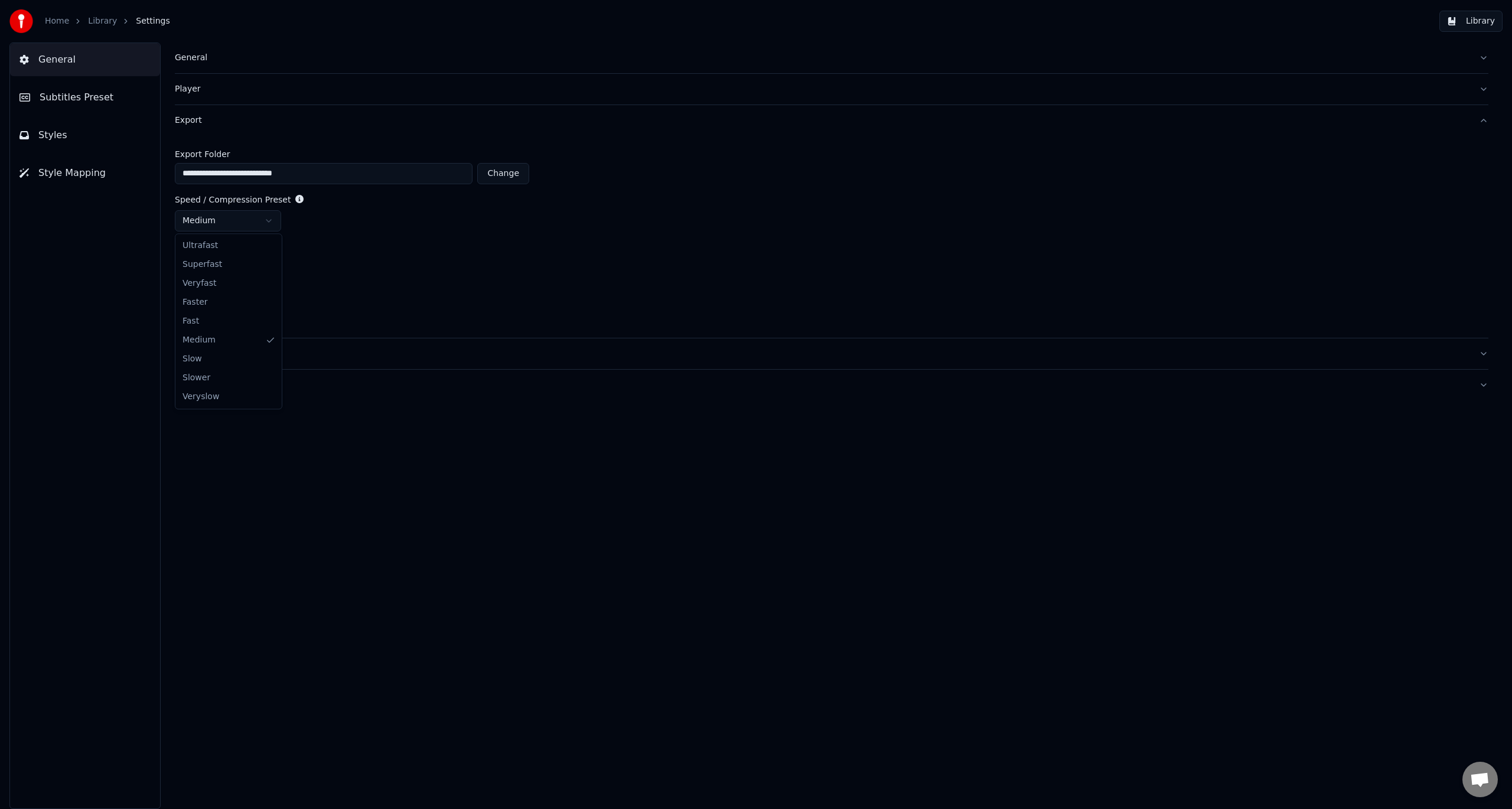
click at [485, 333] on html "**********" at bounding box center [756, 404] width 1512 height 809
click at [49, 19] on link "Home" at bounding box center [57, 21] width 24 height 12
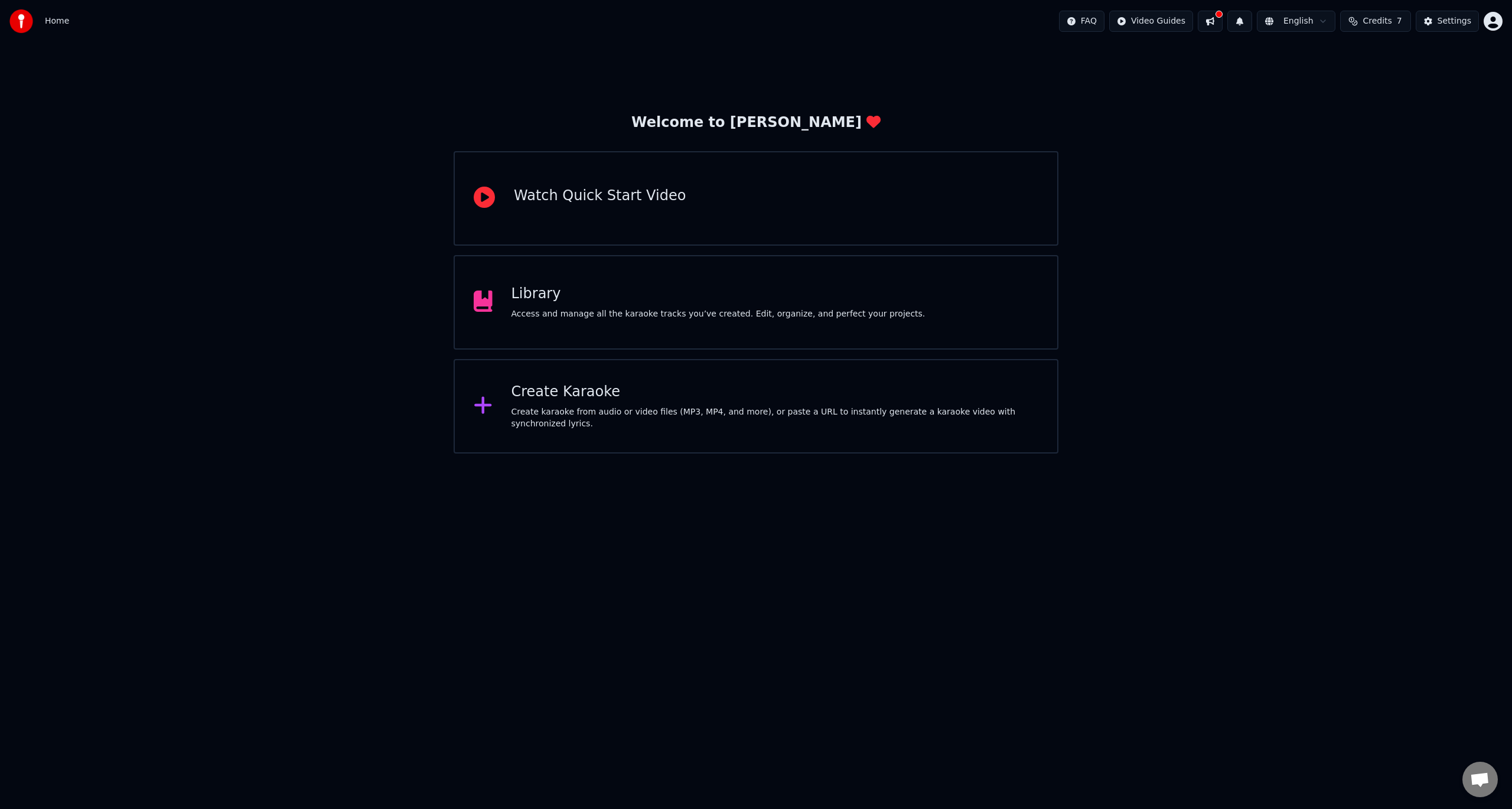
click at [1222, 24] on button at bounding box center [1209, 21] width 25 height 21
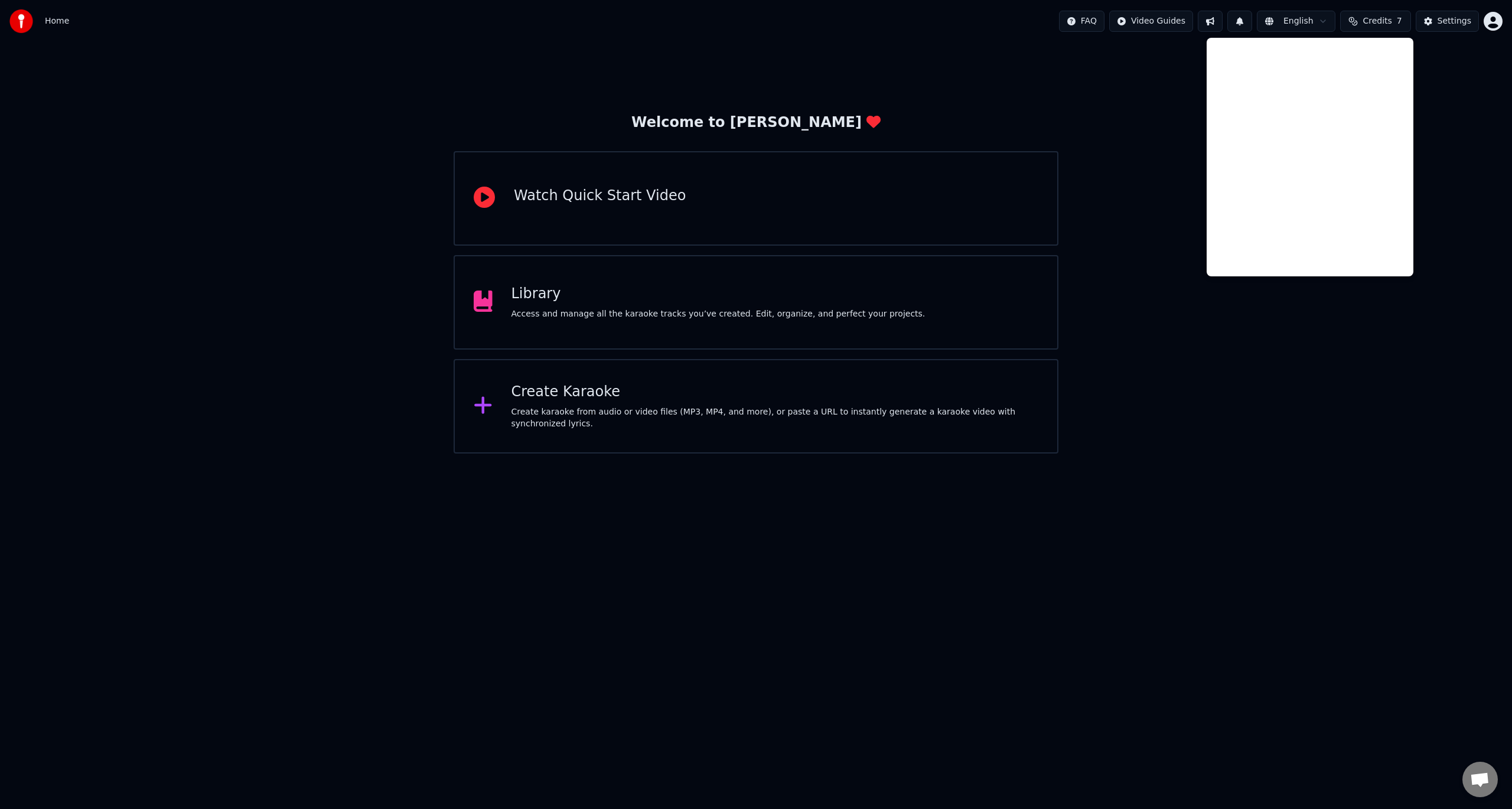
click at [1222, 24] on button at bounding box center [1209, 21] width 25 height 21
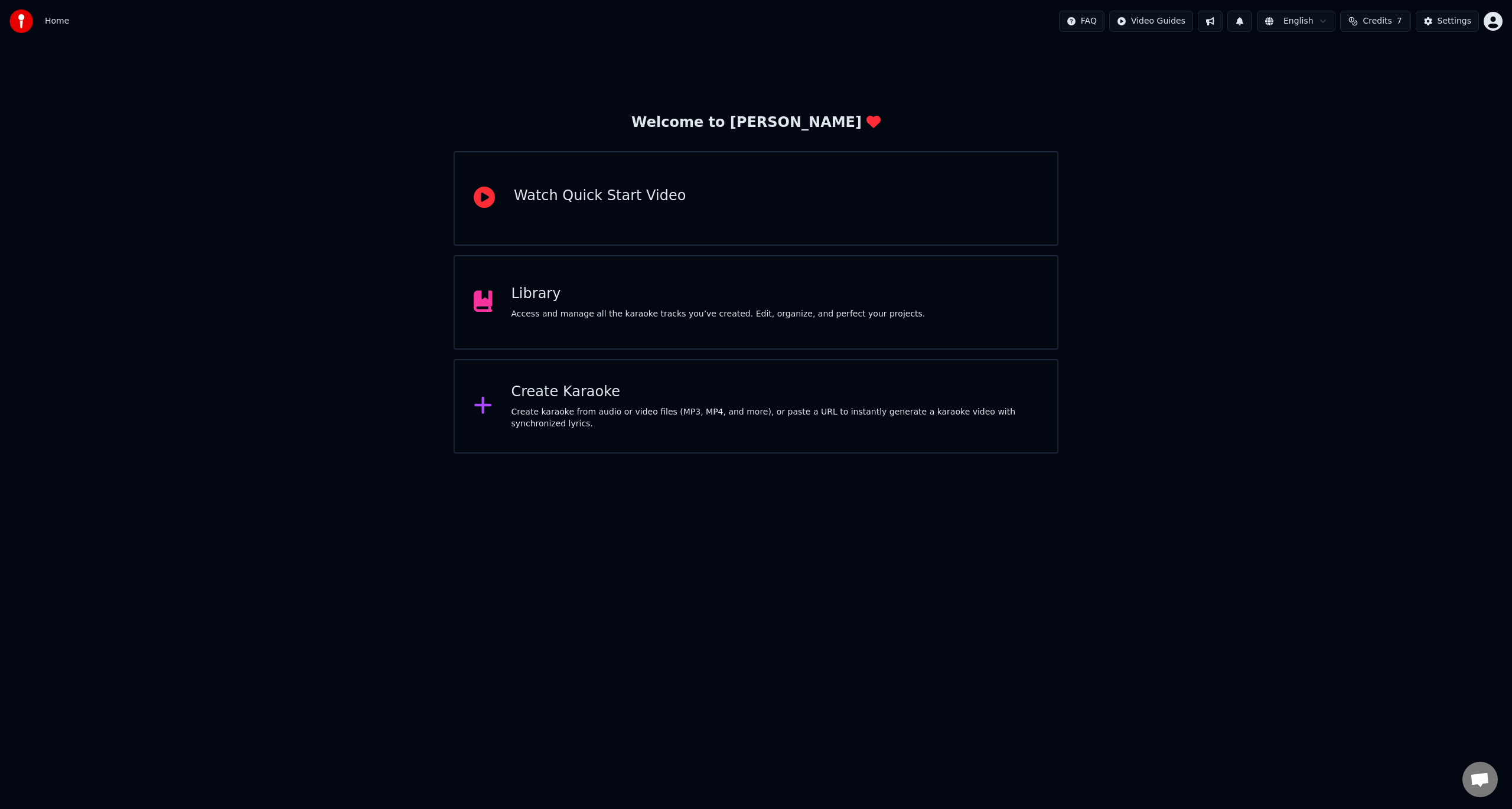
click at [567, 329] on div "Library Access and manage all the karaoke tracks you’ve created. Edit, organize…" at bounding box center [755, 302] width 605 height 95
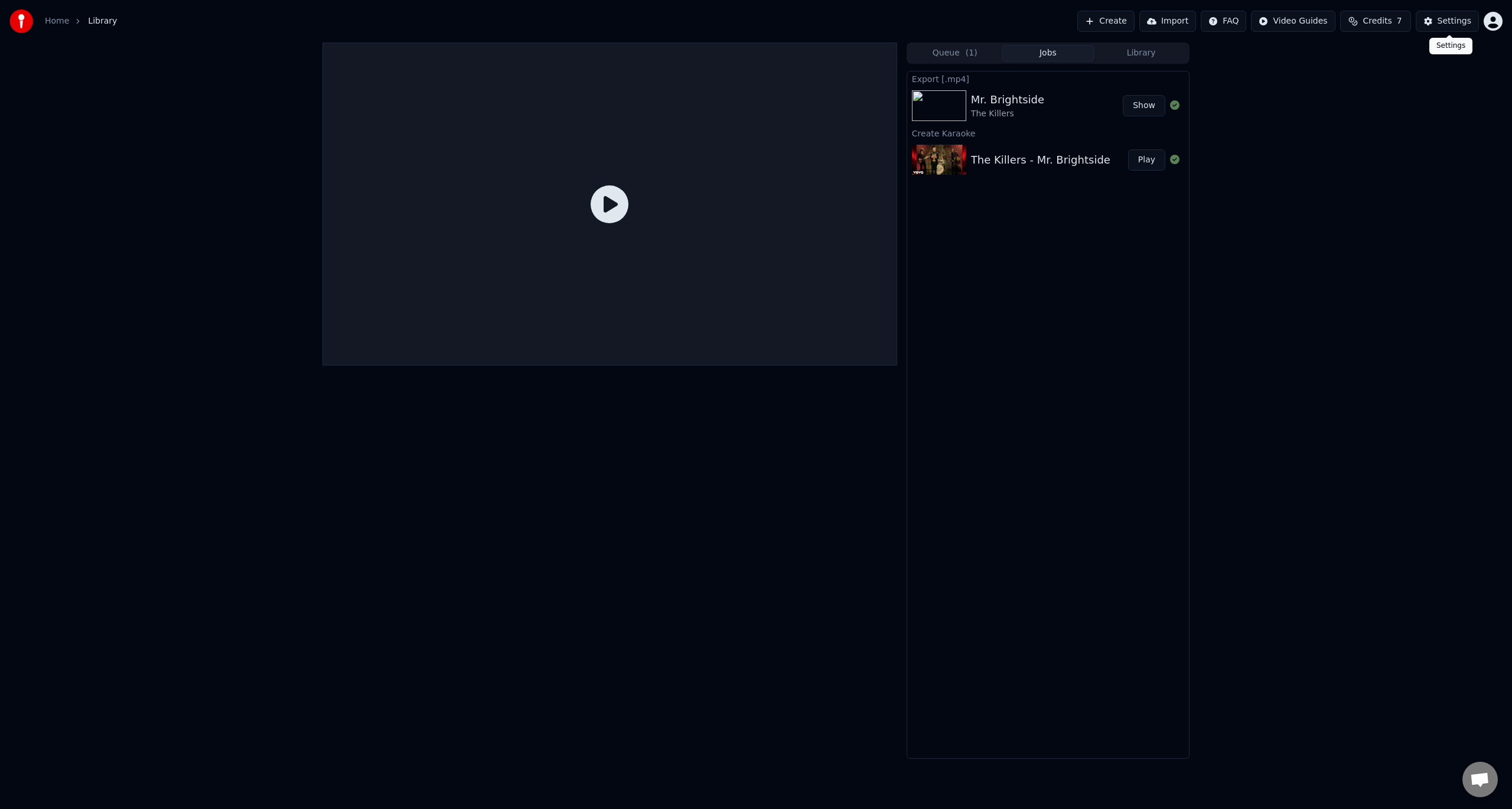
click at [1450, 24] on div "Settings" at bounding box center [1454, 21] width 34 height 12
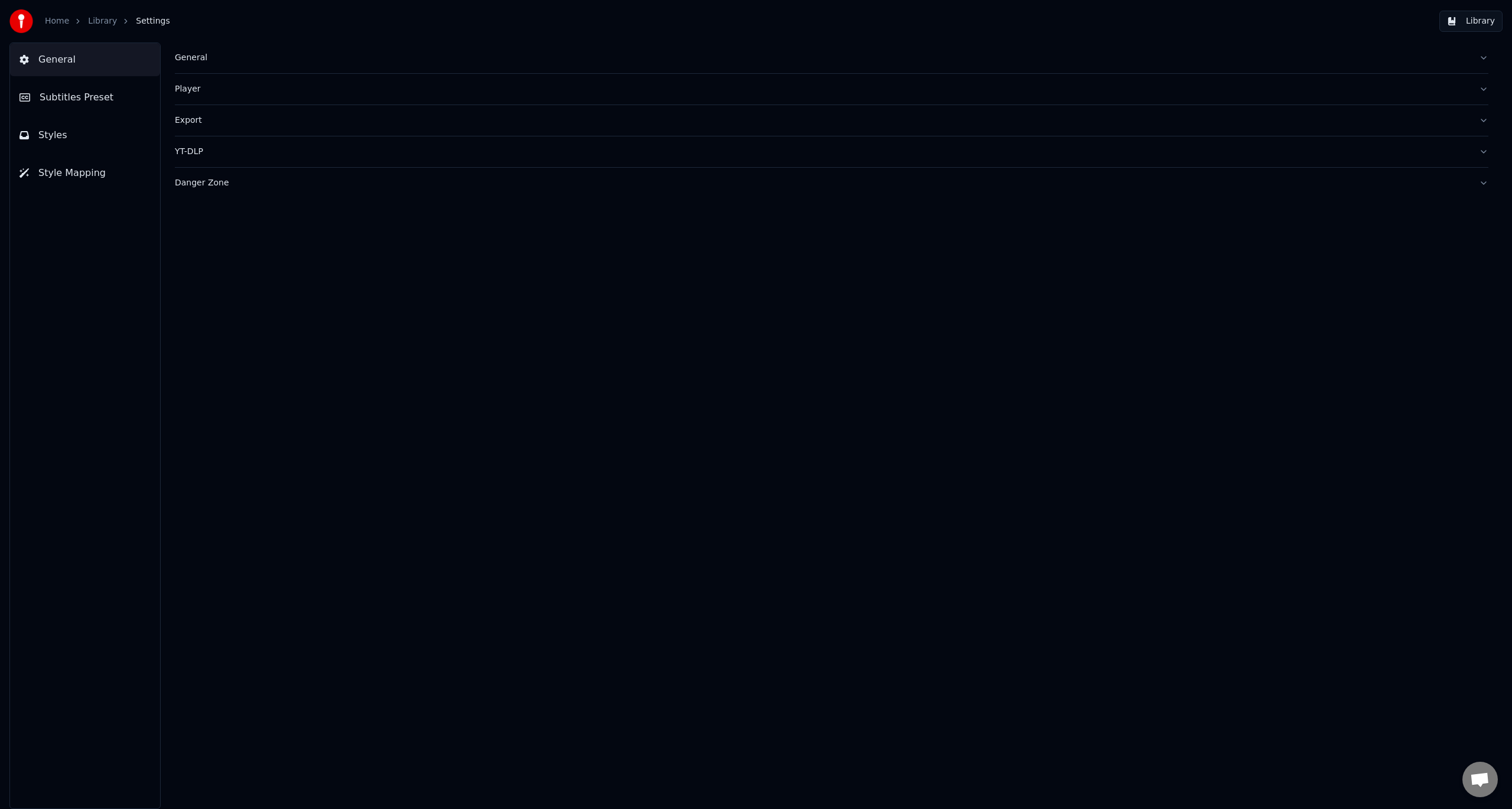
click at [205, 119] on div "Export" at bounding box center [821, 121] width 1294 height 12
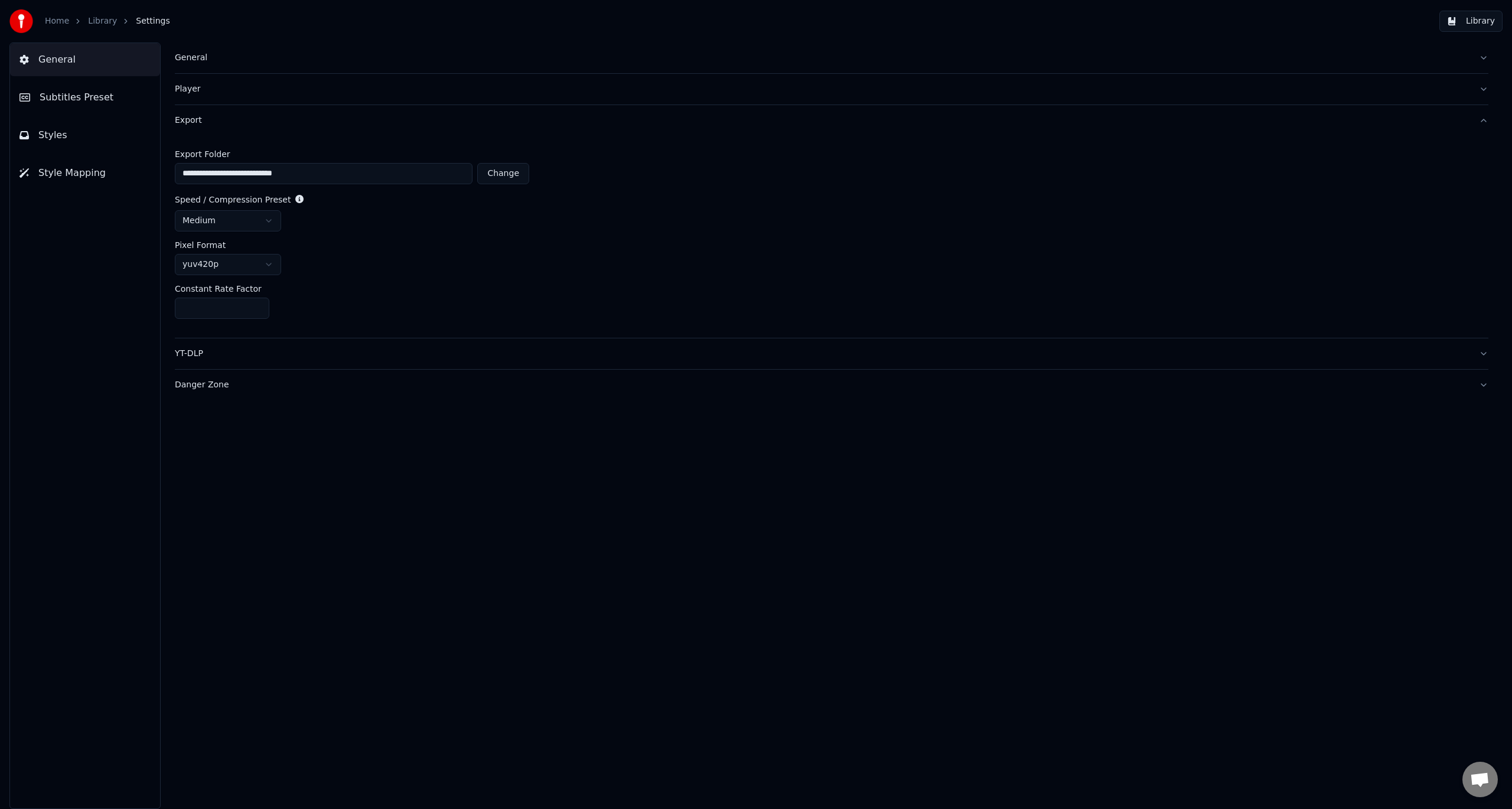
click at [295, 199] on icon at bounding box center [299, 199] width 8 height 8
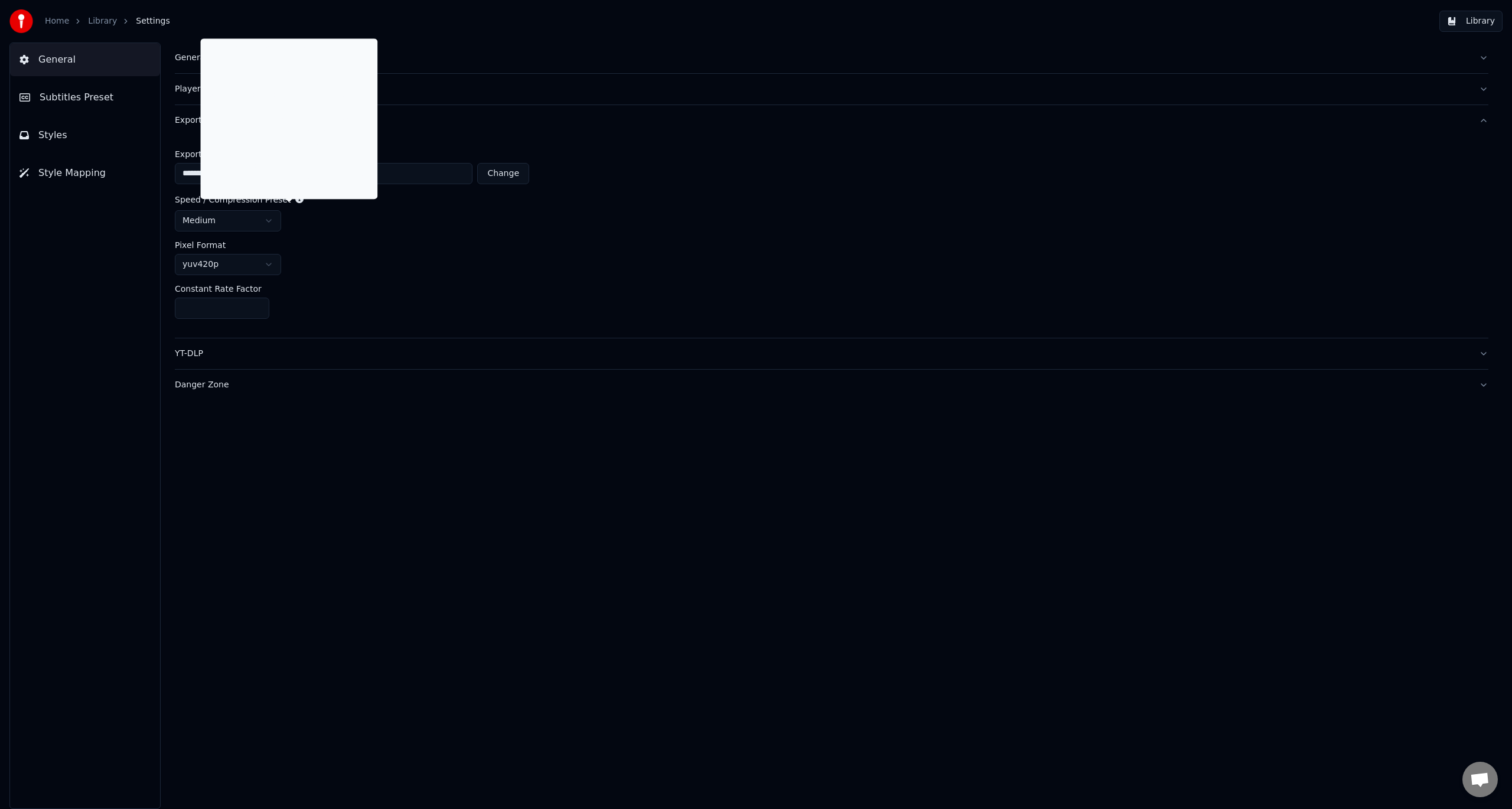
click at [261, 221] on html "**********" at bounding box center [756, 404] width 1512 height 809
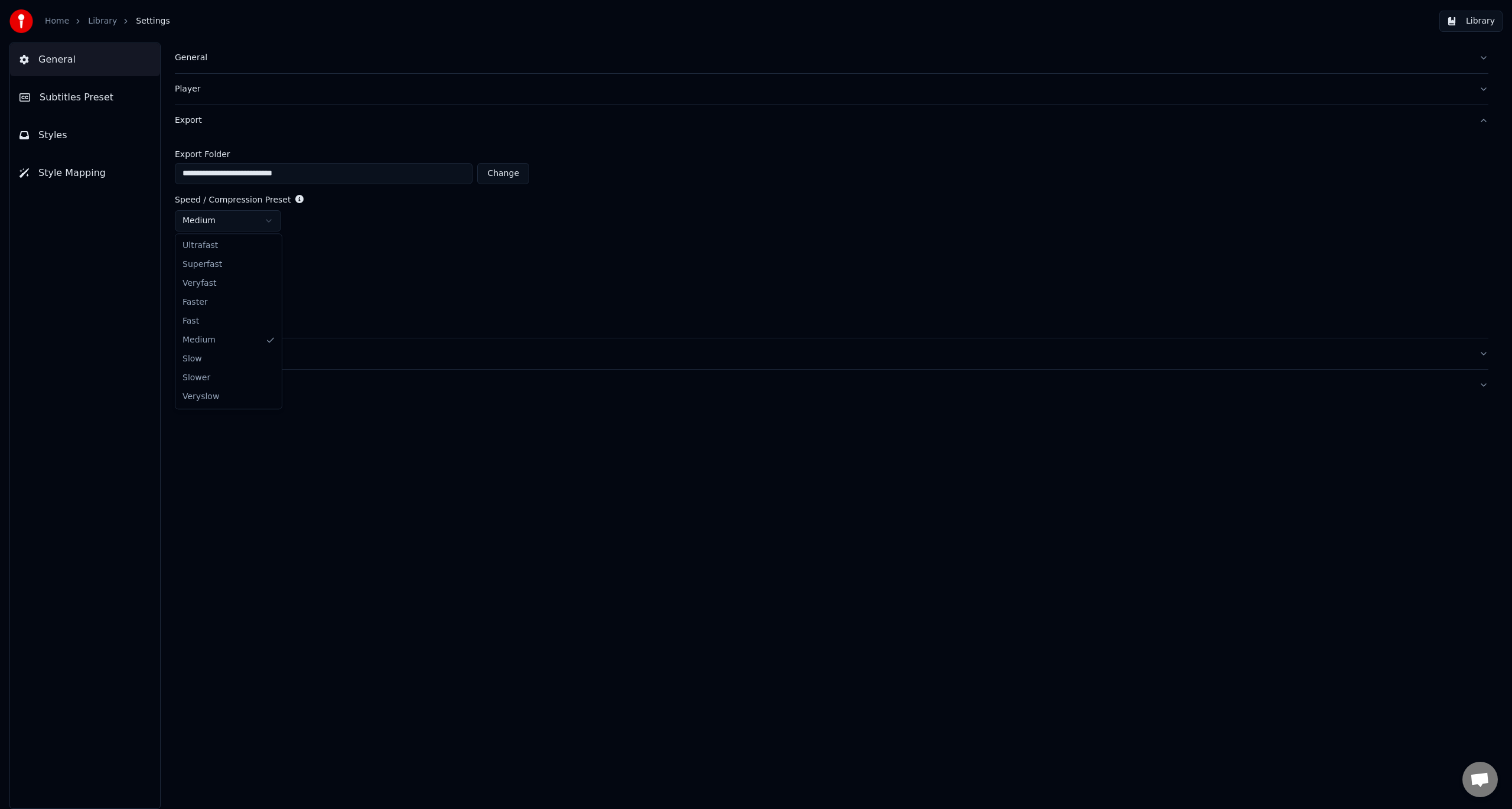
click at [324, 244] on html "**********" at bounding box center [756, 404] width 1512 height 809
click at [269, 267] on html "**********" at bounding box center [756, 404] width 1512 height 809
click at [346, 313] on html "**********" at bounding box center [756, 404] width 1512 height 809
click at [239, 359] on button "YT-DLP" at bounding box center [831, 354] width 1313 height 31
click at [52, 17] on link "Home" at bounding box center [57, 21] width 24 height 12
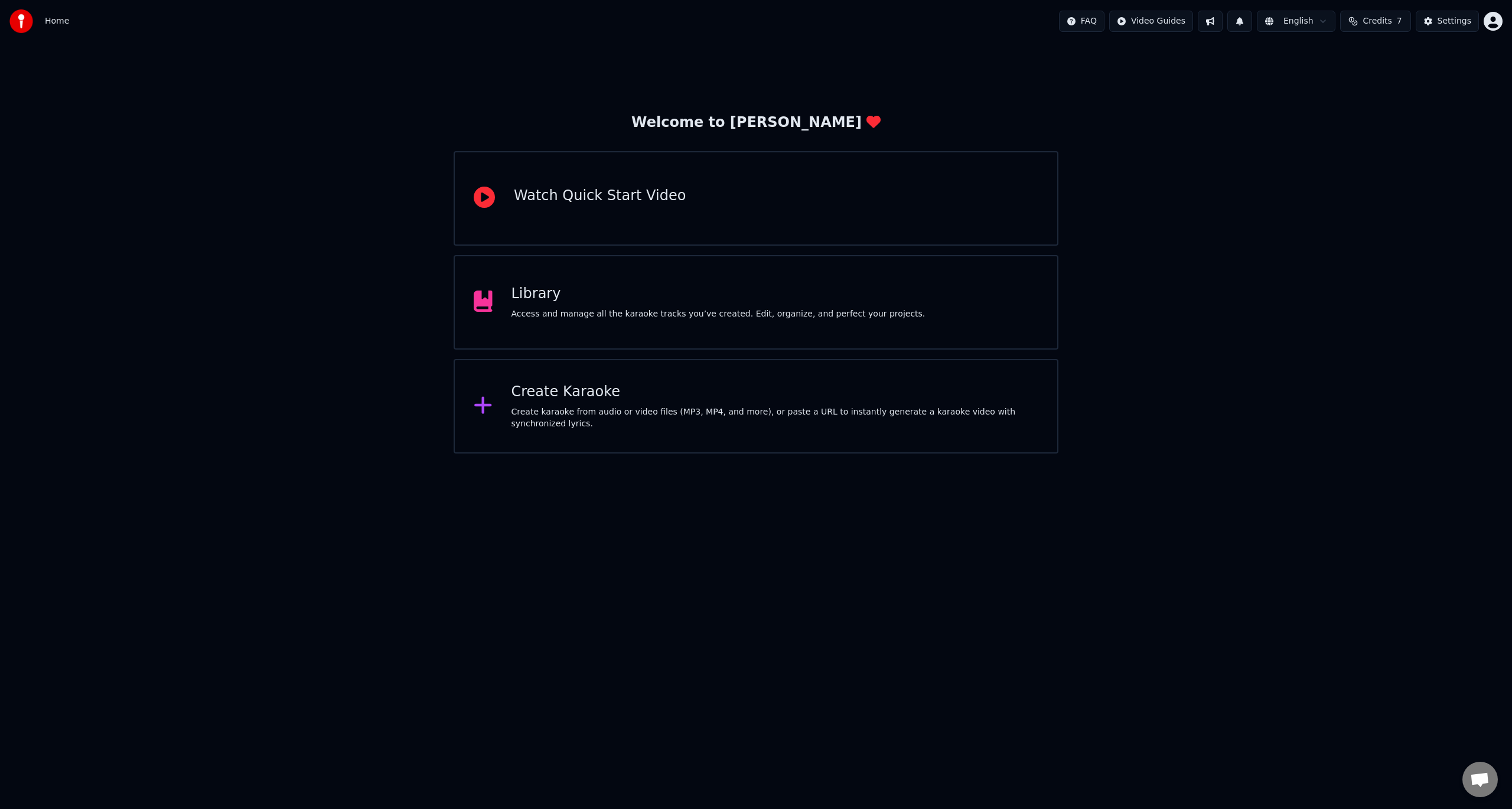
click at [593, 304] on div "Library Access and manage all the karaoke tracks you’ve created. Edit, organize…" at bounding box center [718, 303] width 414 height 36
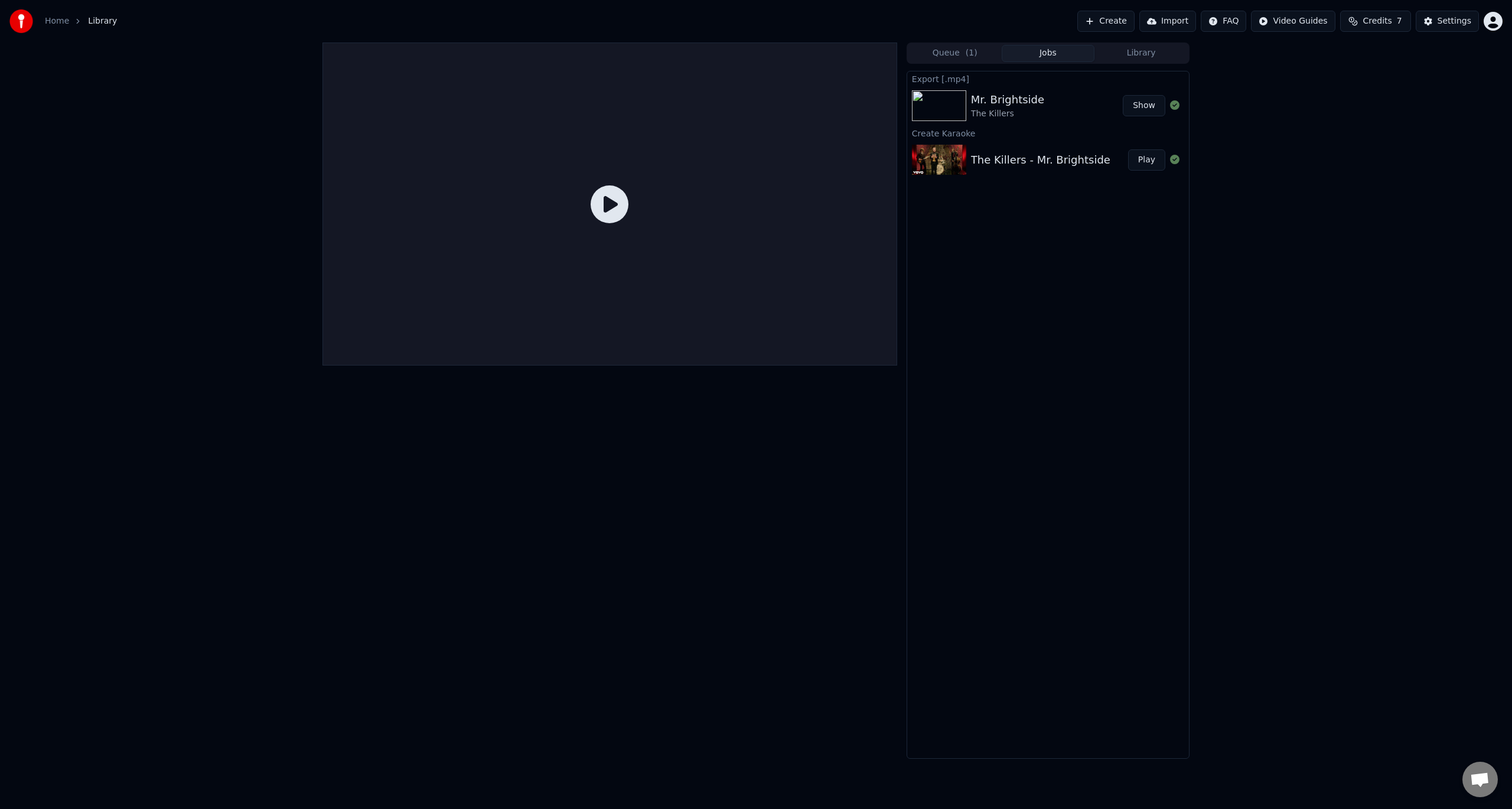
click at [1023, 120] on div "The Killers" at bounding box center [1008, 114] width 74 height 12
click at [1051, 95] on div "Mr. Brightside The Killers" at bounding box center [1047, 106] width 151 height 28
click at [1139, 107] on button "Show" at bounding box center [1143, 105] width 43 height 21
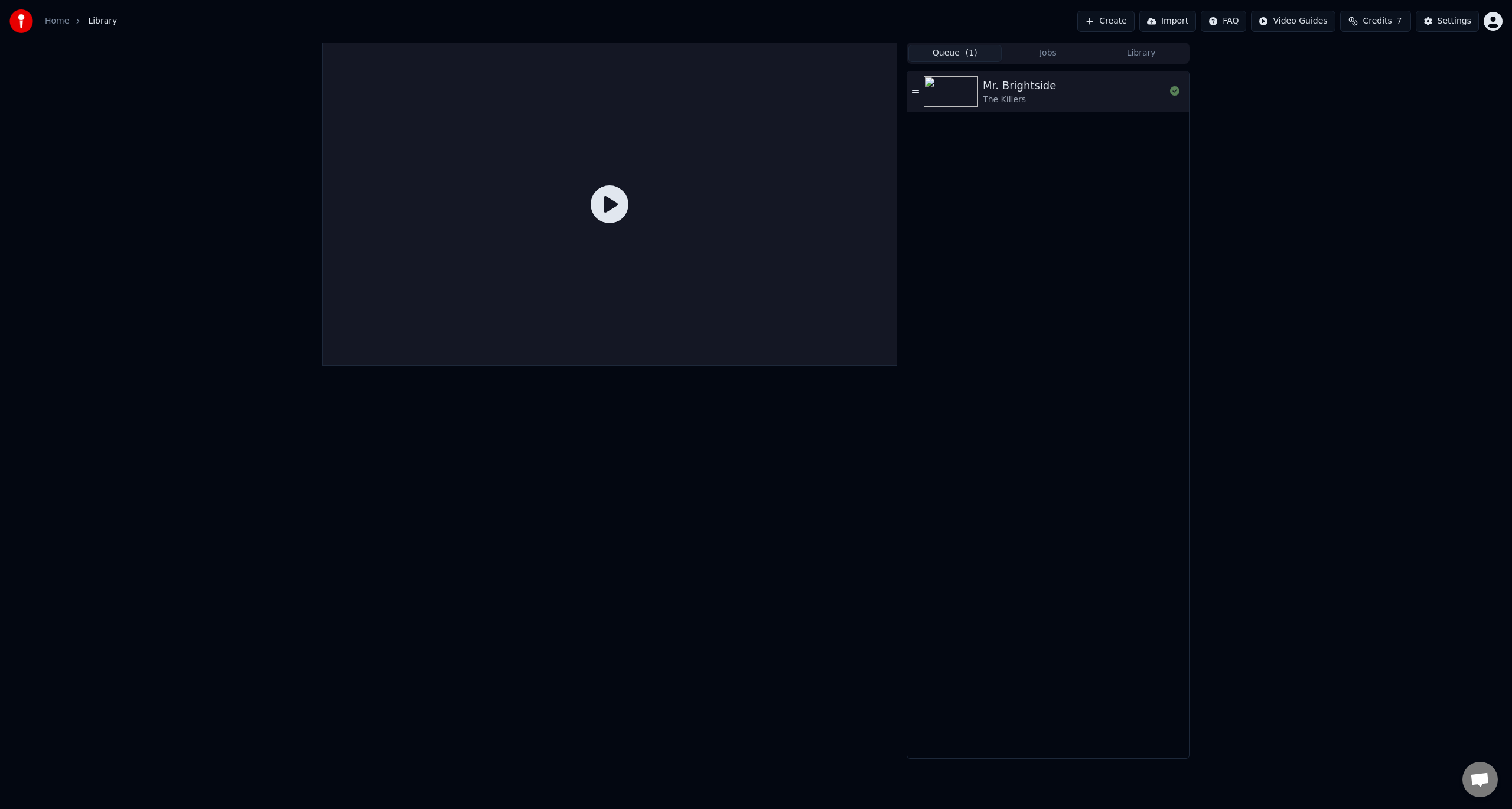
click at [967, 52] on span "( 1 )" at bounding box center [971, 53] width 12 height 12
click at [1142, 53] on button "Library" at bounding box center [1140, 53] width 94 height 17
click at [1178, 142] on icon "button" at bounding box center [1178, 142] width 12 height 9
click at [1175, 138] on button "button" at bounding box center [1178, 143] width 12 height 14
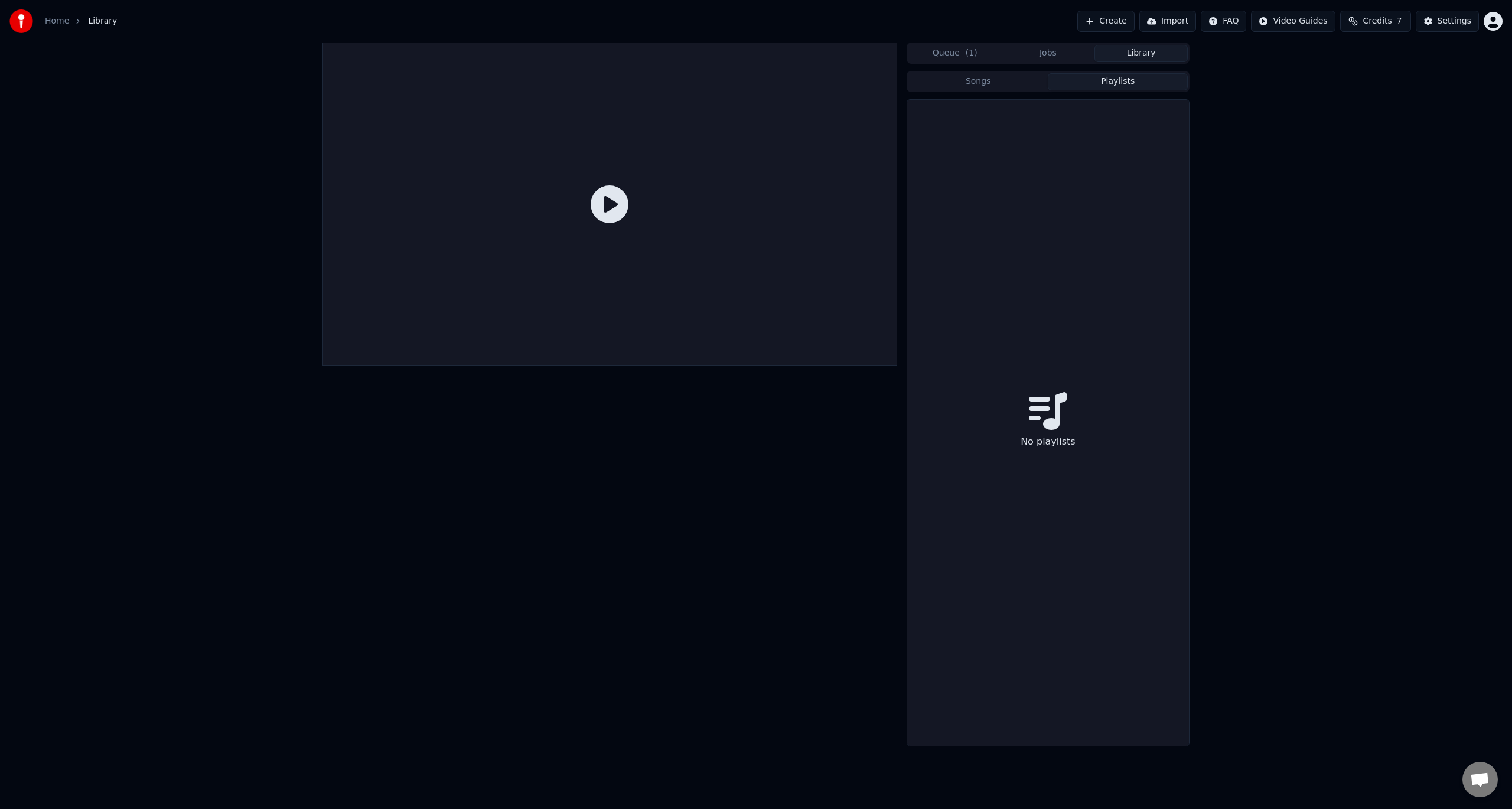
click at [1122, 78] on button "Playlists" at bounding box center [1118, 82] width 139 height 17
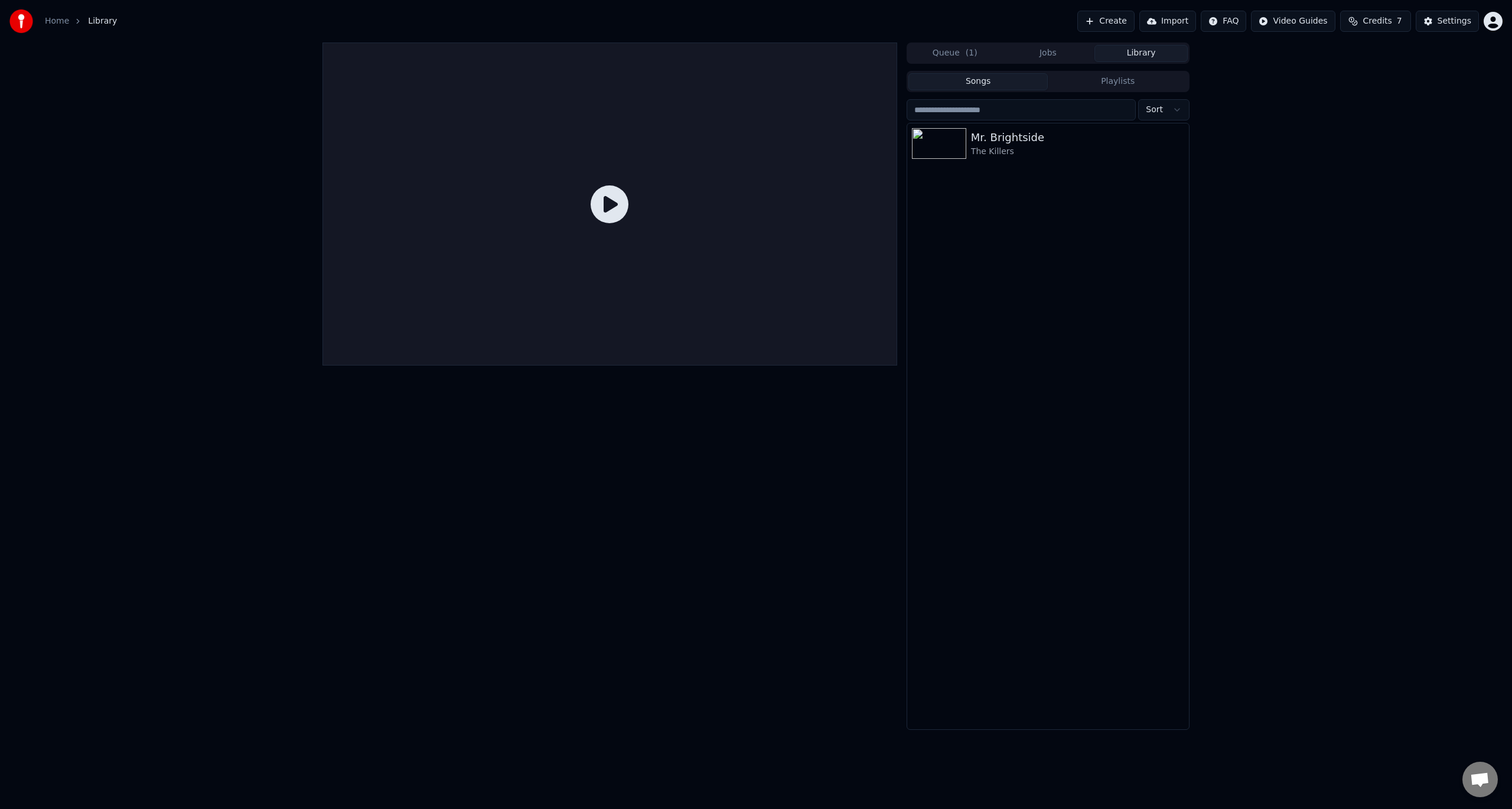
click at [988, 82] on button "Songs" at bounding box center [978, 82] width 139 height 17
click at [1134, 24] on button "Create" at bounding box center [1105, 21] width 57 height 21
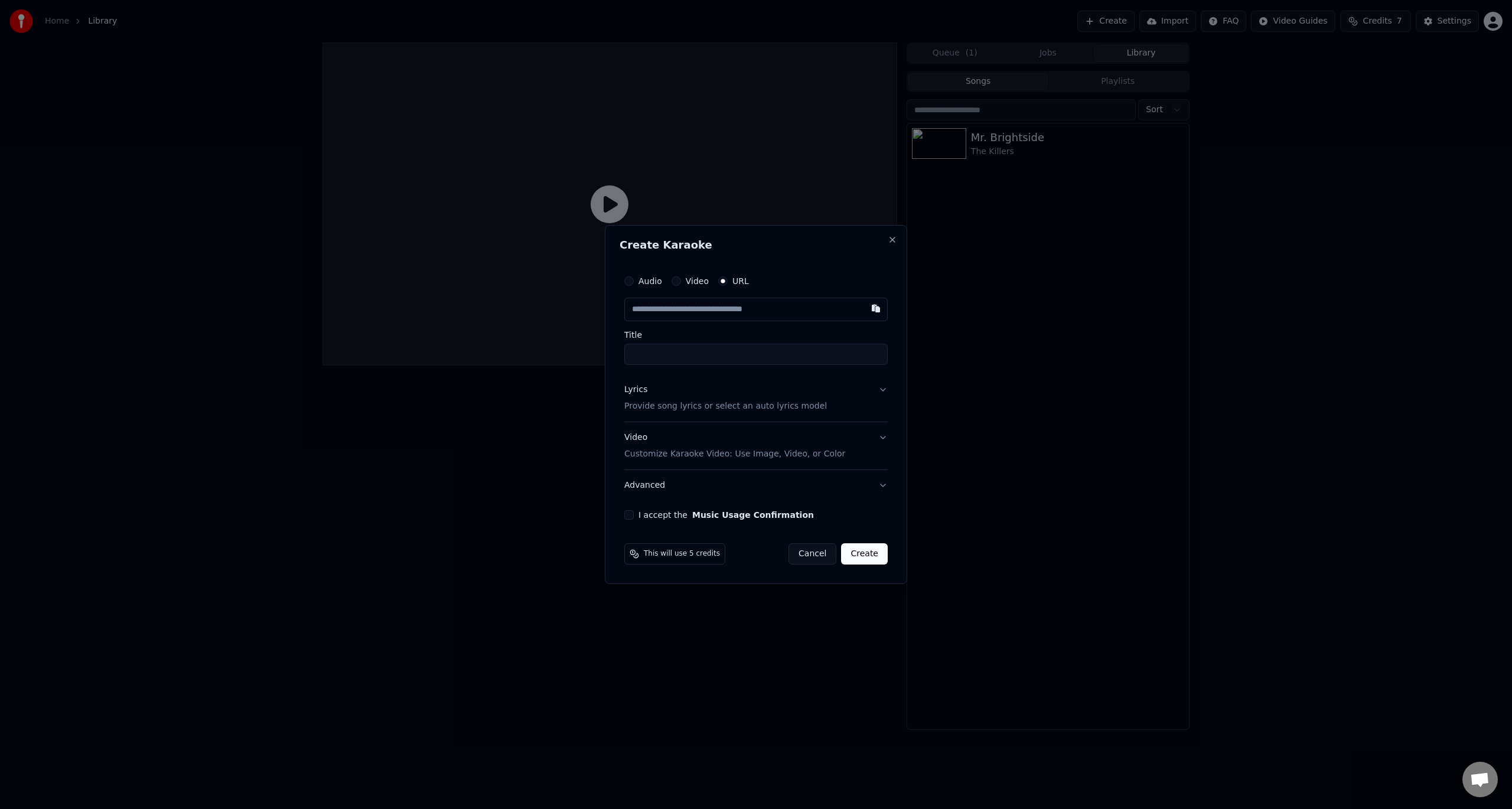
click at [695, 313] on input "text" at bounding box center [756, 310] width 263 height 24
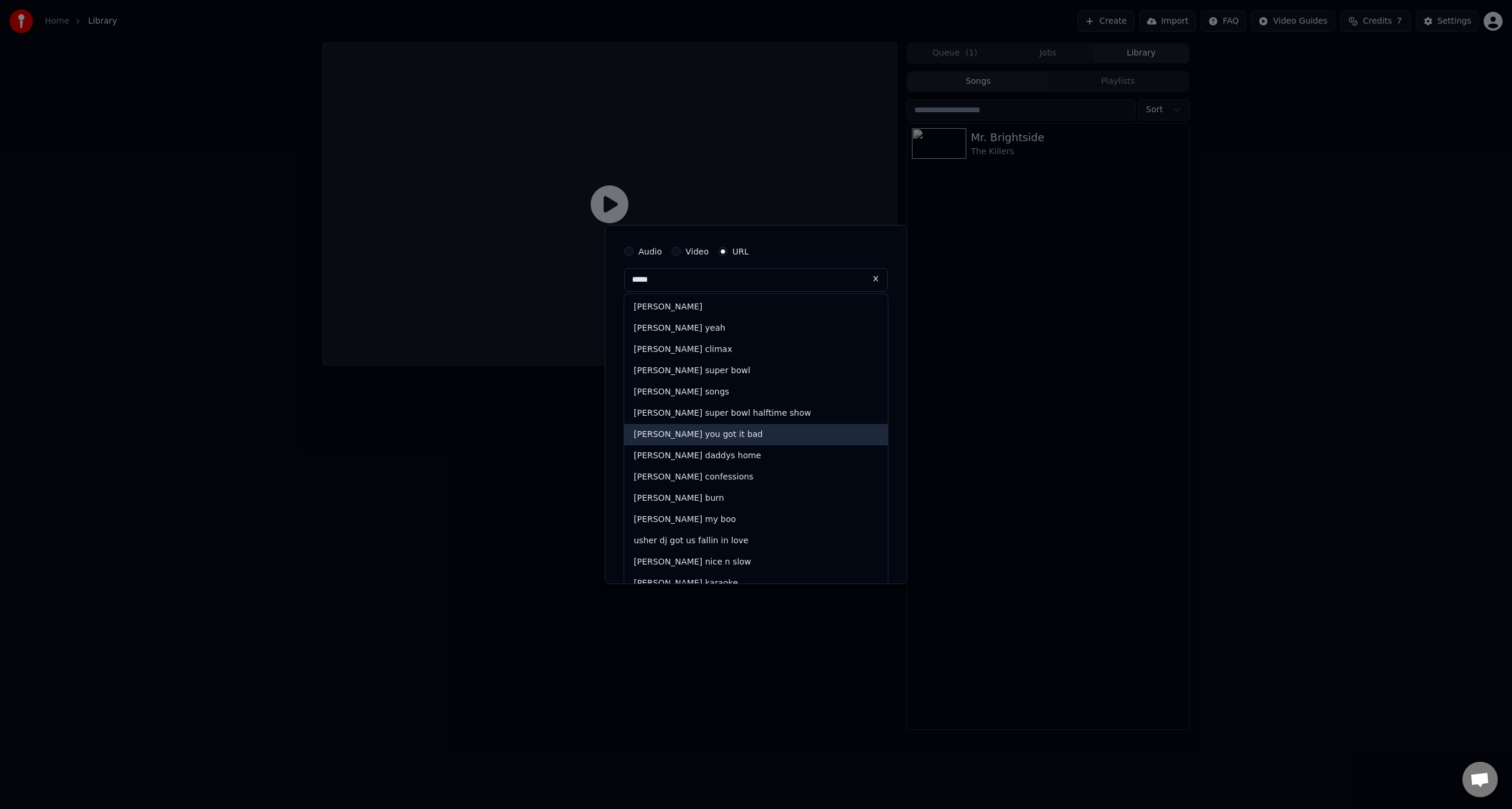
scroll to position [43, 0]
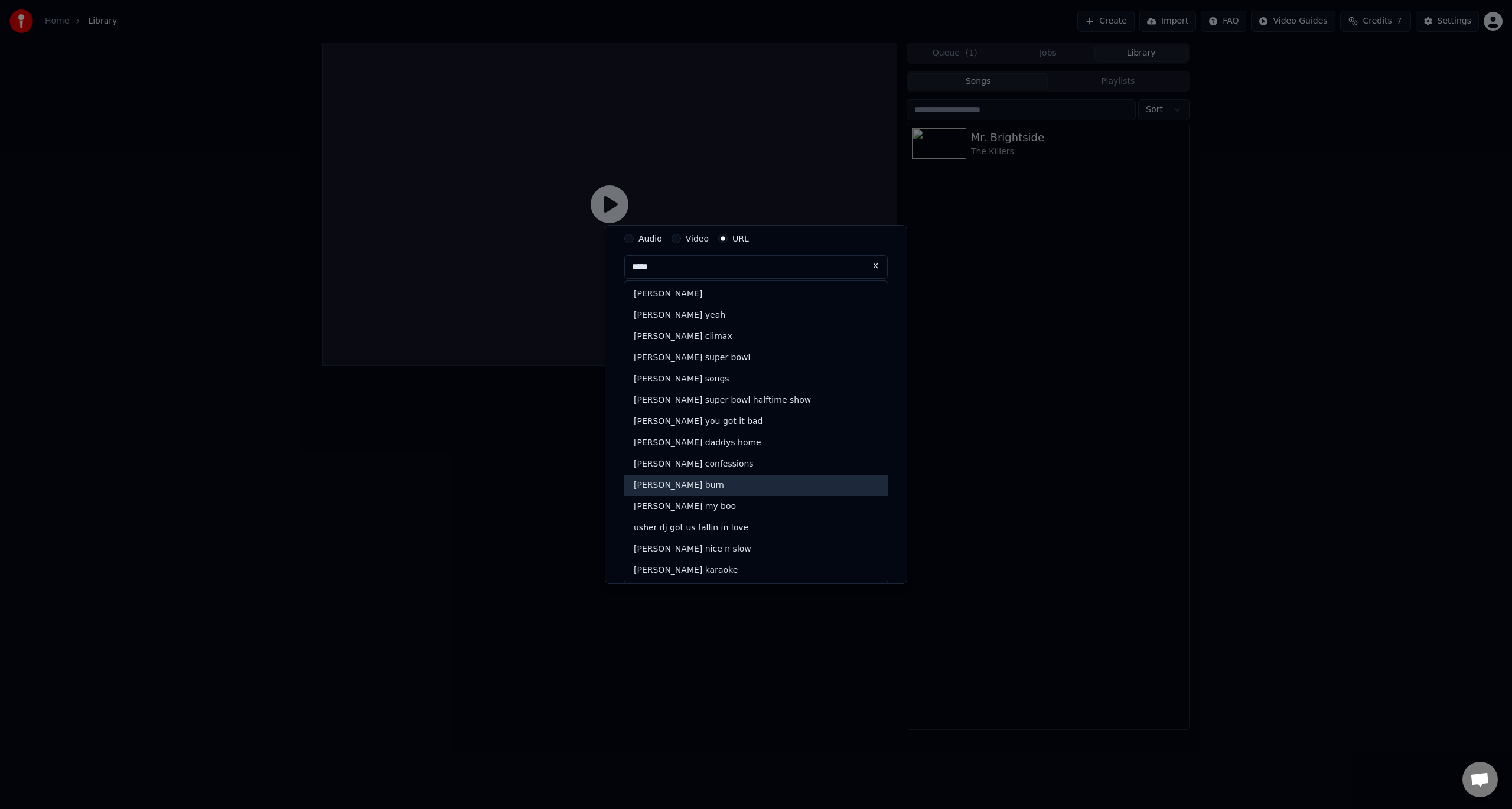
click at [713, 483] on div "[PERSON_NAME] burn" at bounding box center [756, 485] width 263 height 21
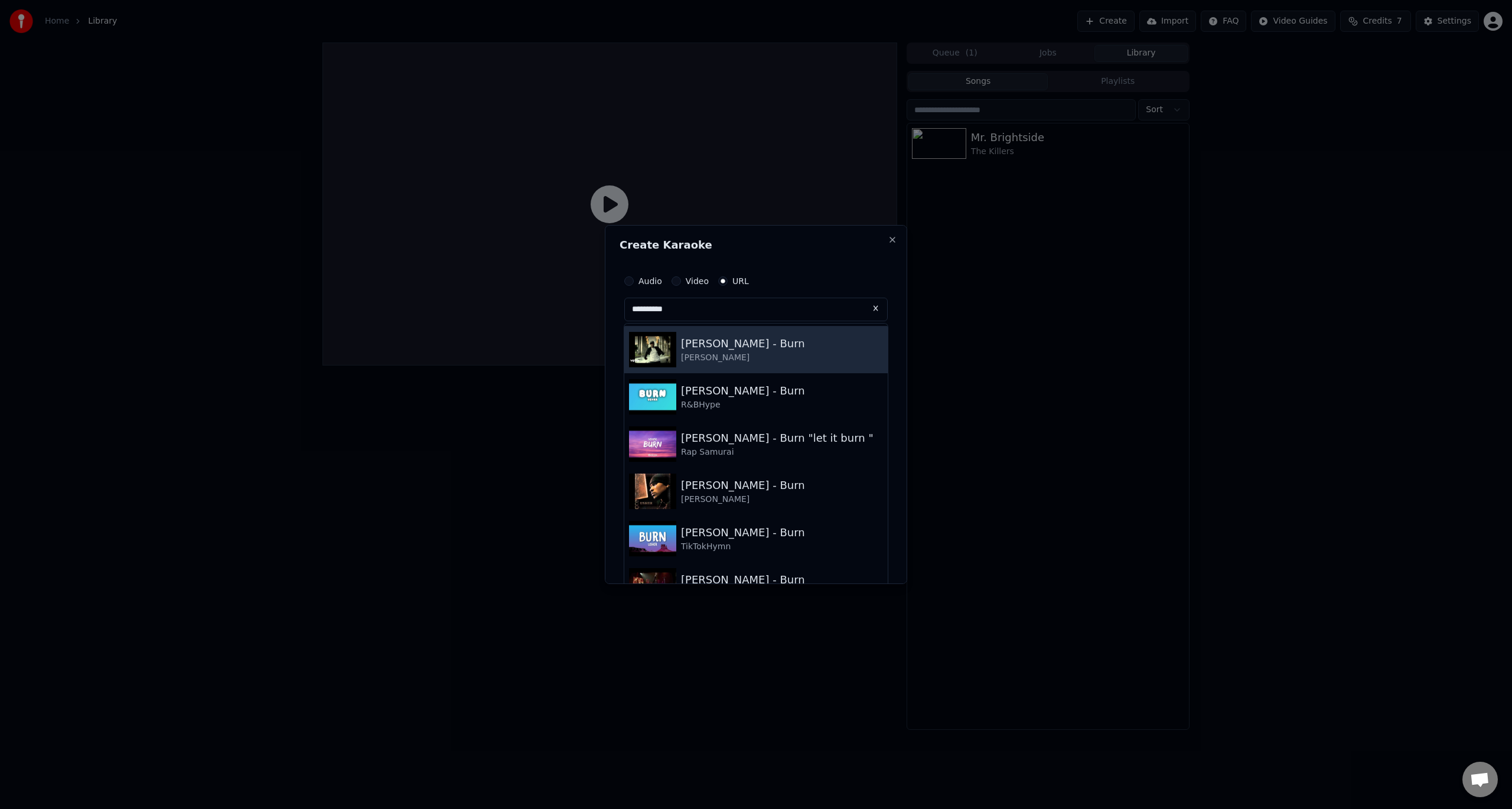
click at [782, 365] on div "[PERSON_NAME] - Burn [PERSON_NAME]" at bounding box center [756, 349] width 263 height 47
type input "**********"
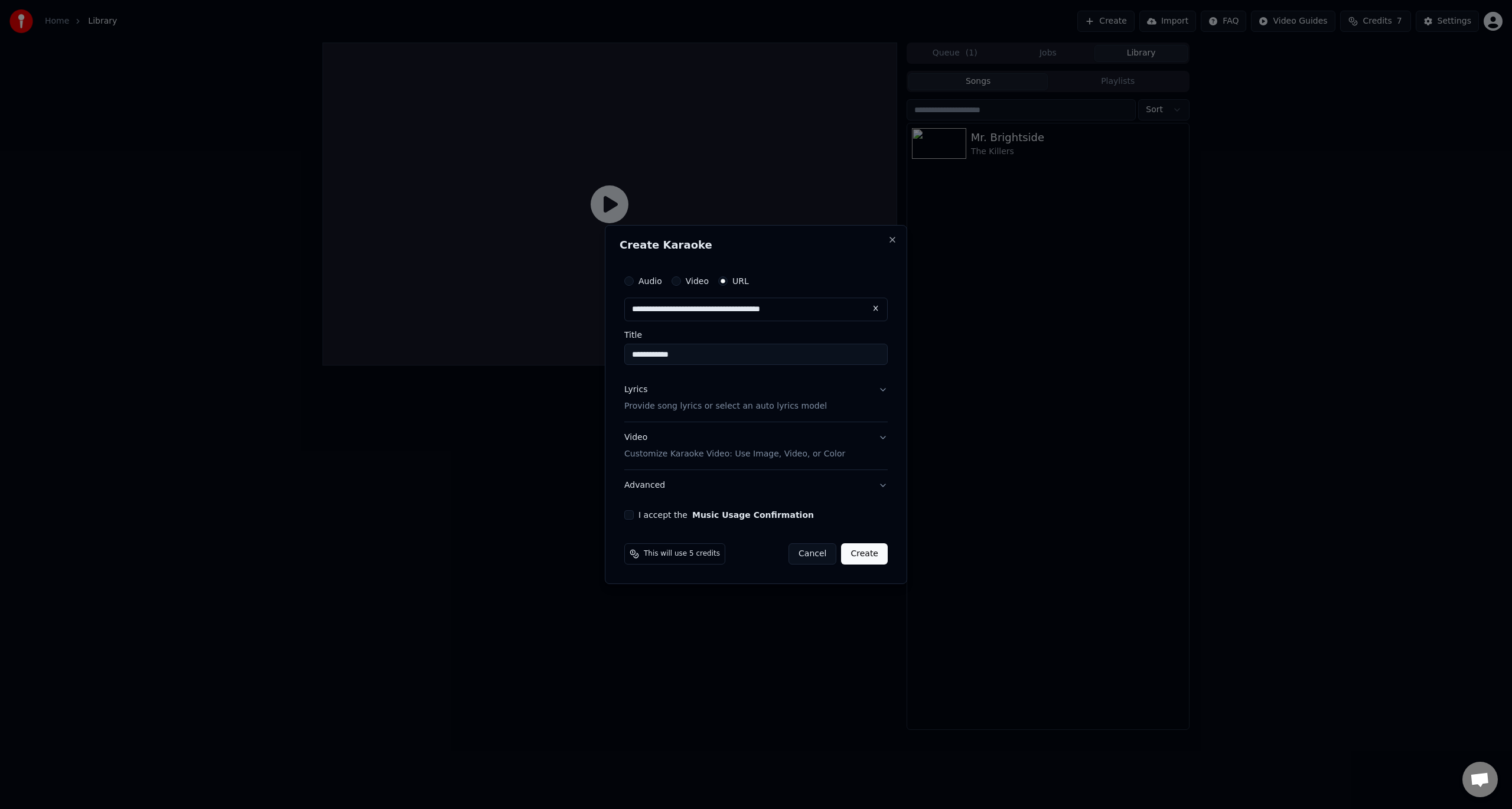
click at [881, 389] on button "Lyrics Provide song lyrics or select an auto lyrics model" at bounding box center [756, 398] width 263 height 47
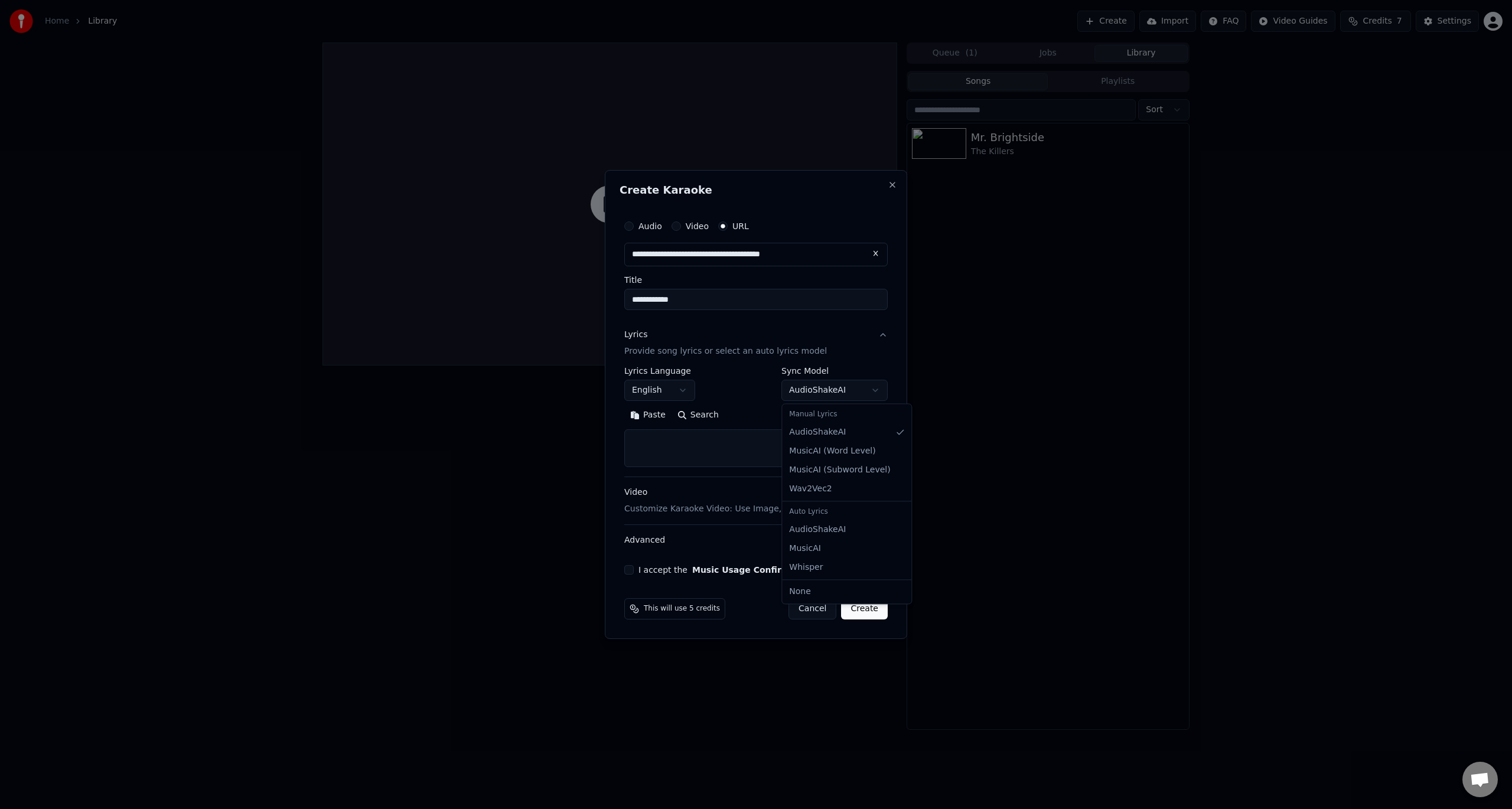
click at [827, 389] on body "**********" at bounding box center [756, 404] width 1512 height 809
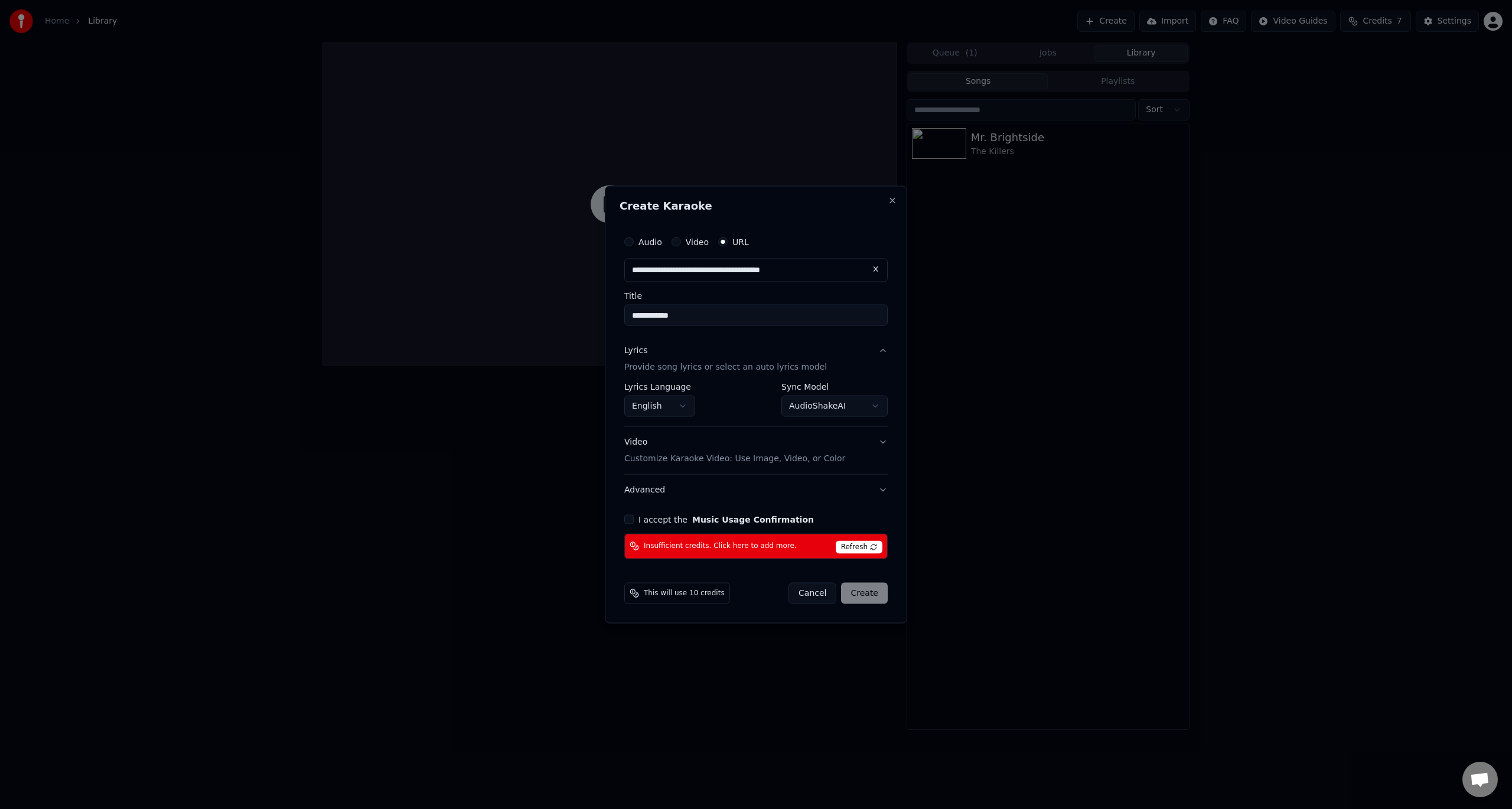
click at [626, 521] on button "I accept the Music Usage Confirmation" at bounding box center [629, 518] width 9 height 9
click at [862, 548] on span "Refresh" at bounding box center [859, 546] width 47 height 13
click at [739, 546] on span "Insufficient credits. Click here to add more." at bounding box center [720, 546] width 153 height 9
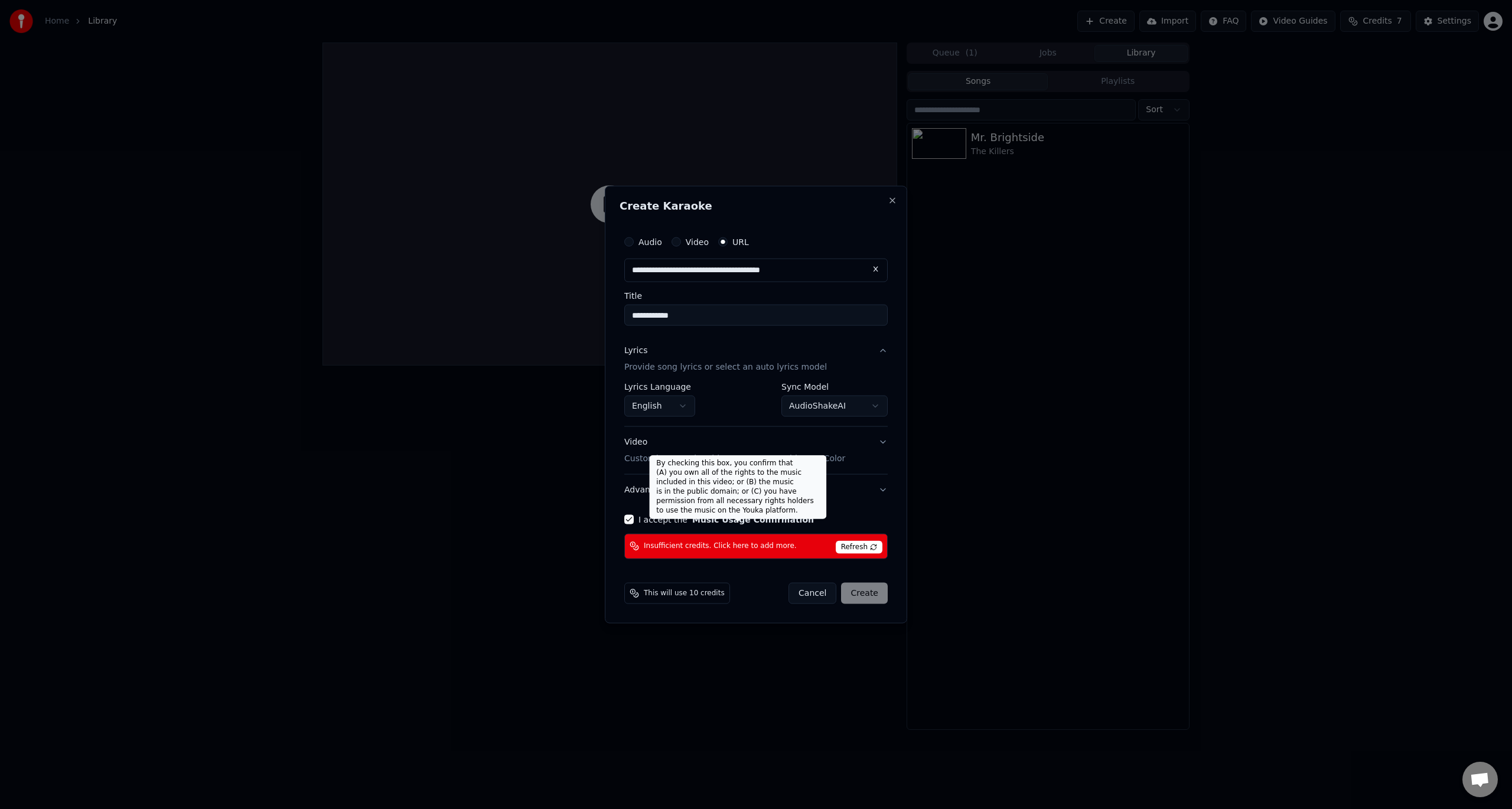
click at [738, 517] on button "Music Usage Confirmation" at bounding box center [753, 519] width 122 height 8
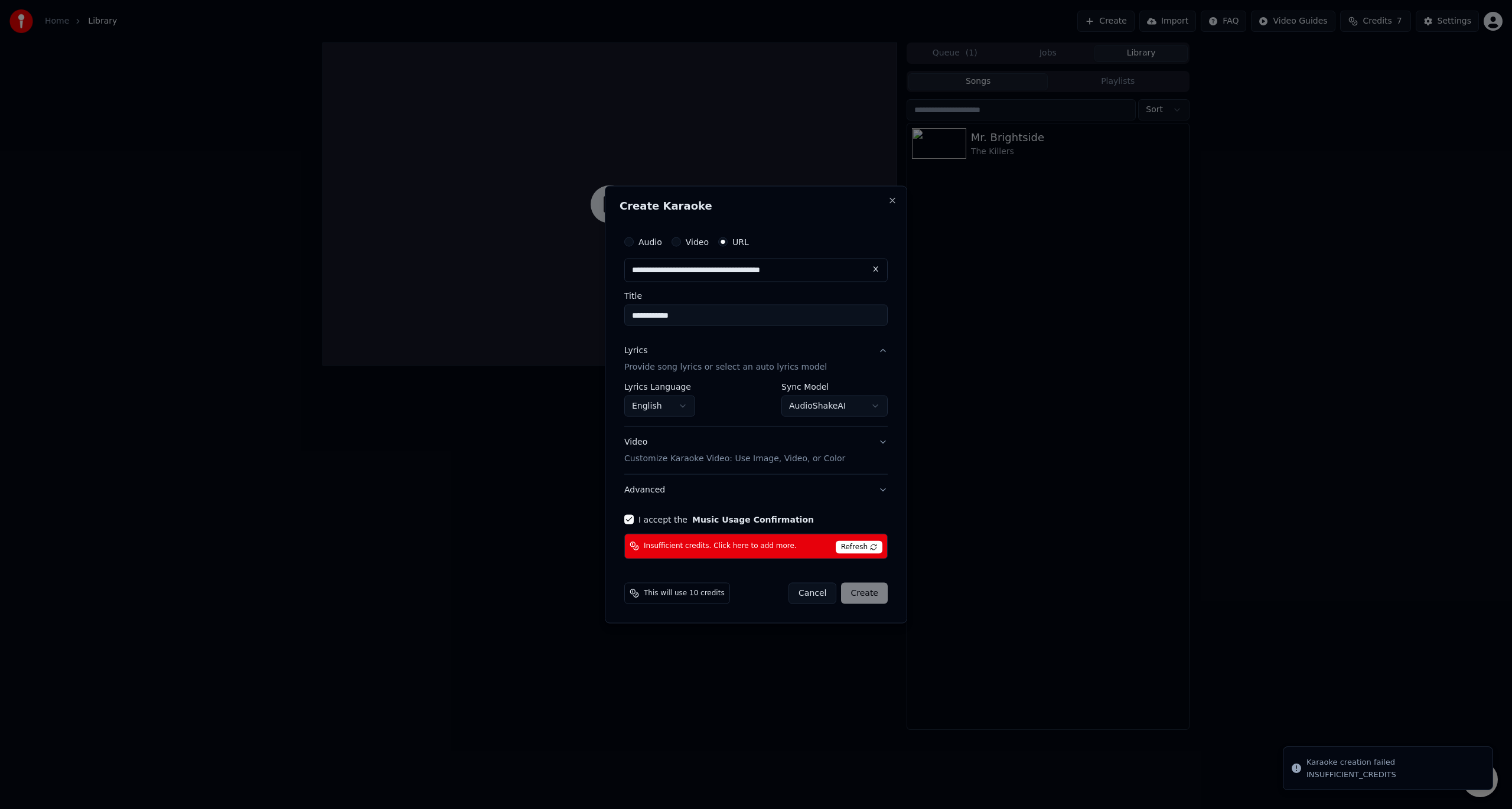
click at [813, 594] on button "Cancel" at bounding box center [812, 592] width 48 height 21
select select "**********"
select select
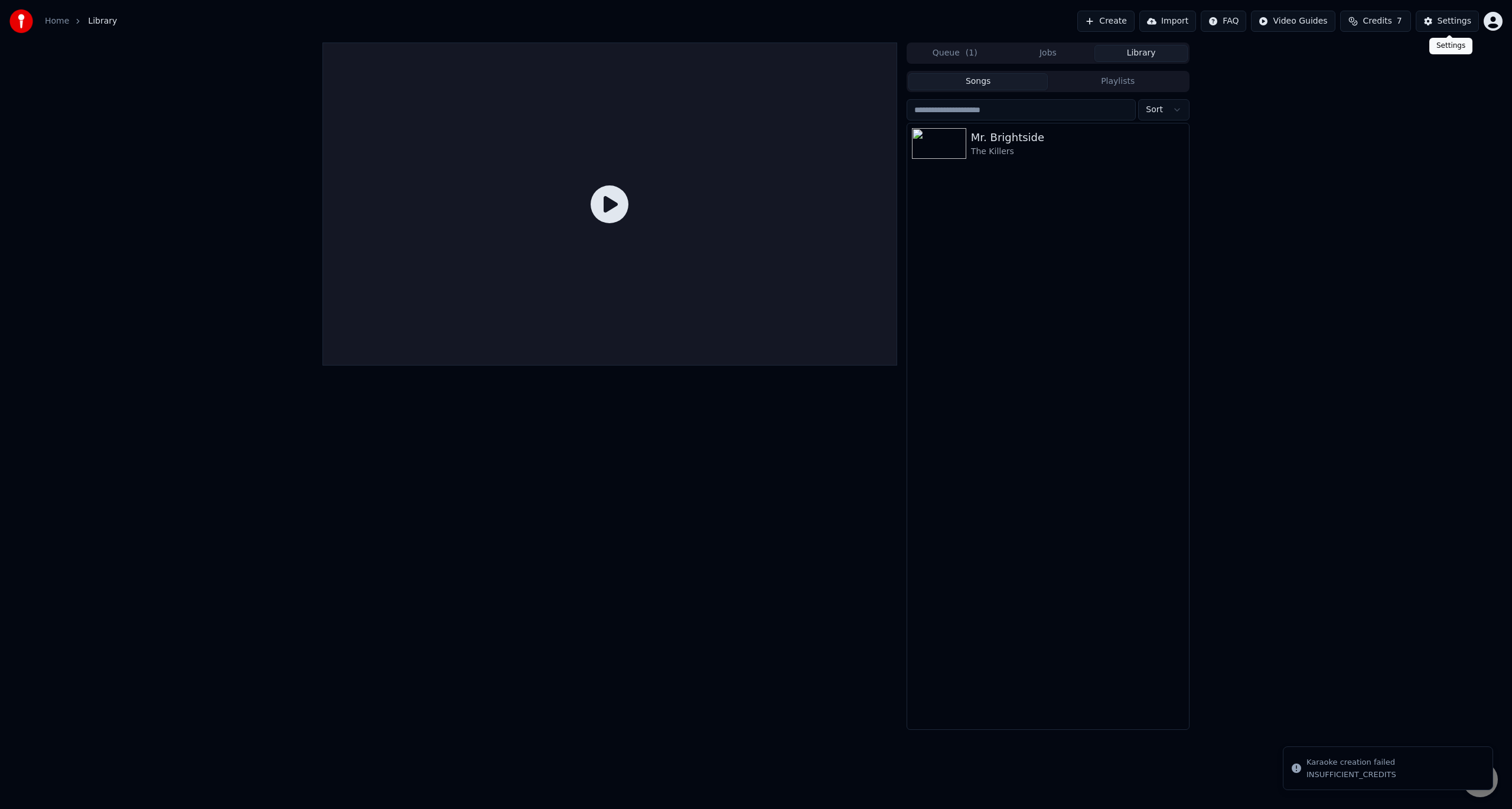
click at [1457, 22] on div "Settings" at bounding box center [1454, 21] width 34 height 12
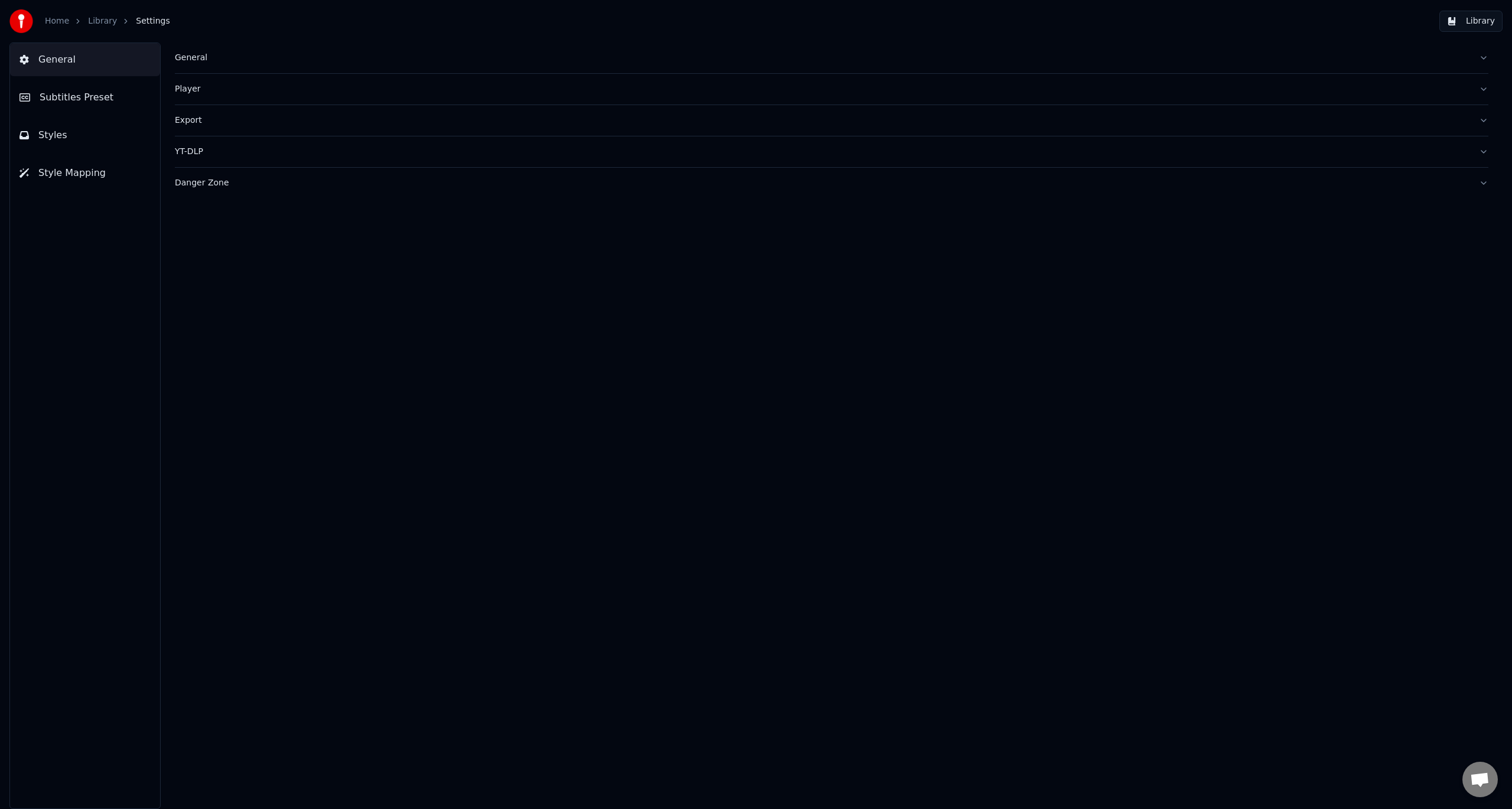
click at [90, 138] on button "Styles" at bounding box center [85, 135] width 150 height 33
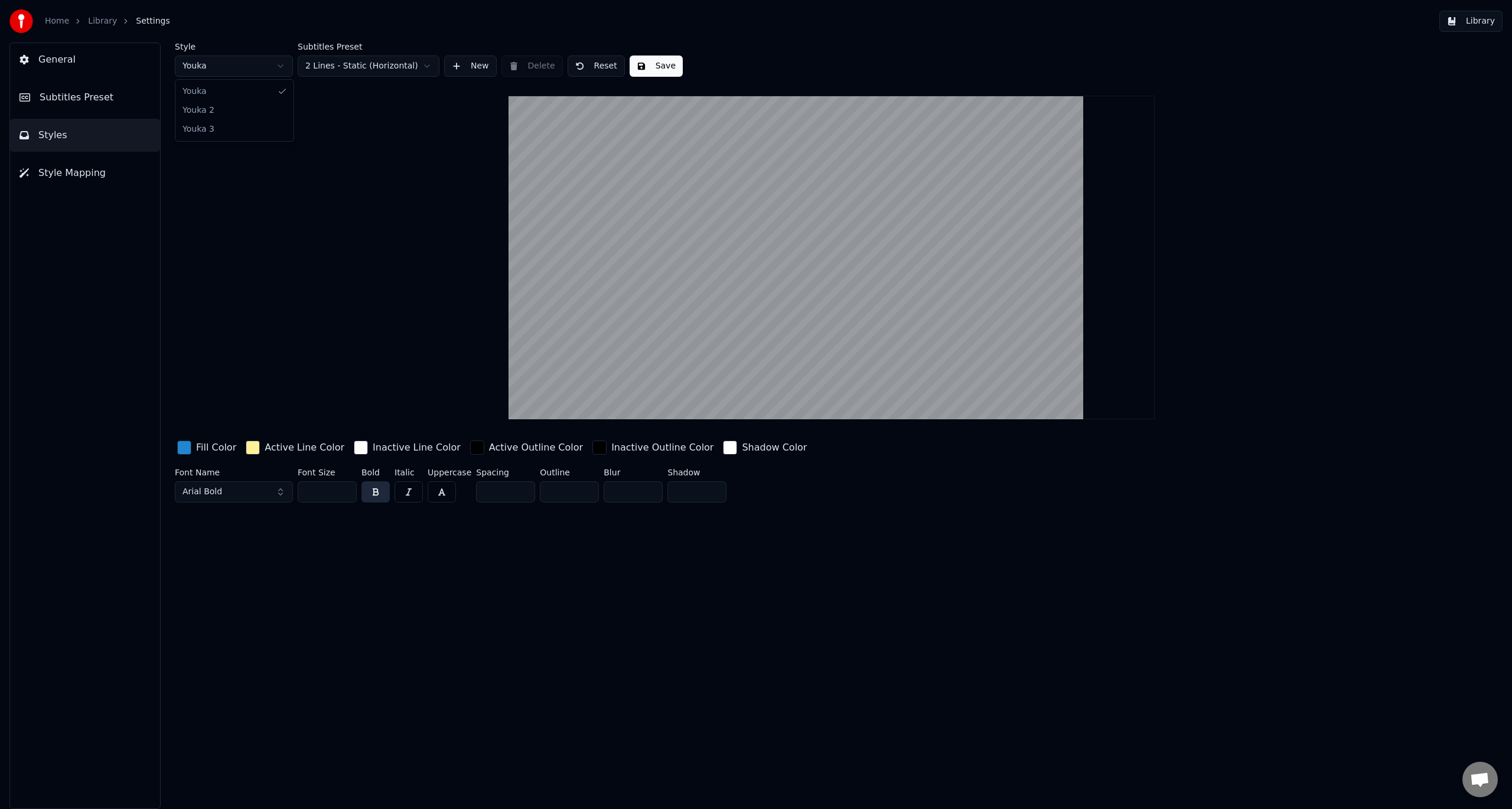
click at [253, 69] on html "Home Library Settings Library General Subtitles Preset Styles Style Mapping Sty…" at bounding box center [756, 404] width 1512 height 809
click at [247, 60] on html "Home Library Settings Library General Subtitles Preset Styles Style Mapping Sty…" at bounding box center [756, 404] width 1512 height 809
click at [221, 64] on html "Home Library Settings Library General Subtitles Preset Styles Style Mapping Sty…" at bounding box center [756, 404] width 1512 height 809
click at [363, 68] on html "Home Library Settings Library General Subtitles Preset Styles Style Mapping Sty…" at bounding box center [756, 404] width 1512 height 809
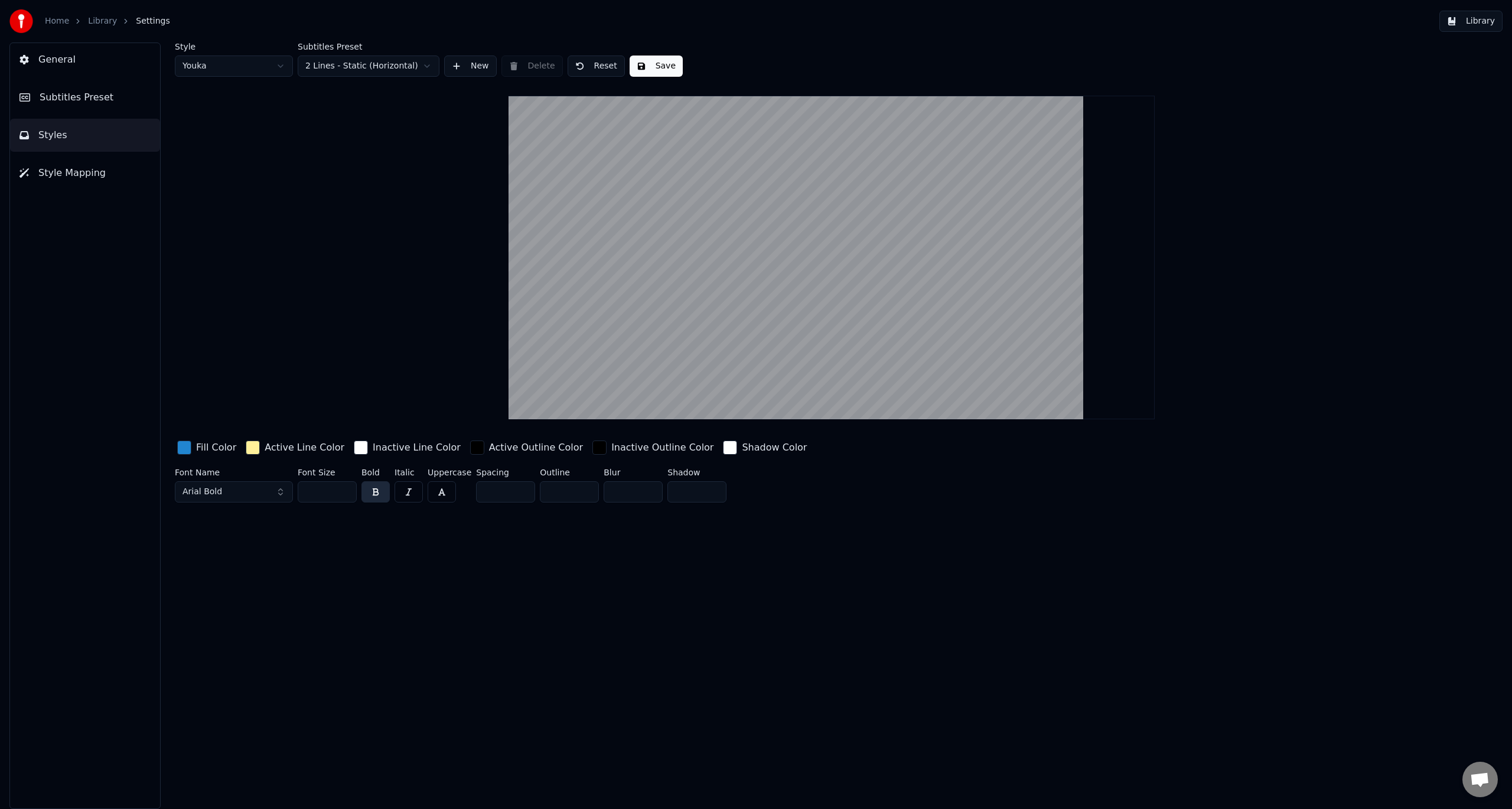
click at [78, 171] on span "Style Mapping" at bounding box center [73, 173] width 68 height 14
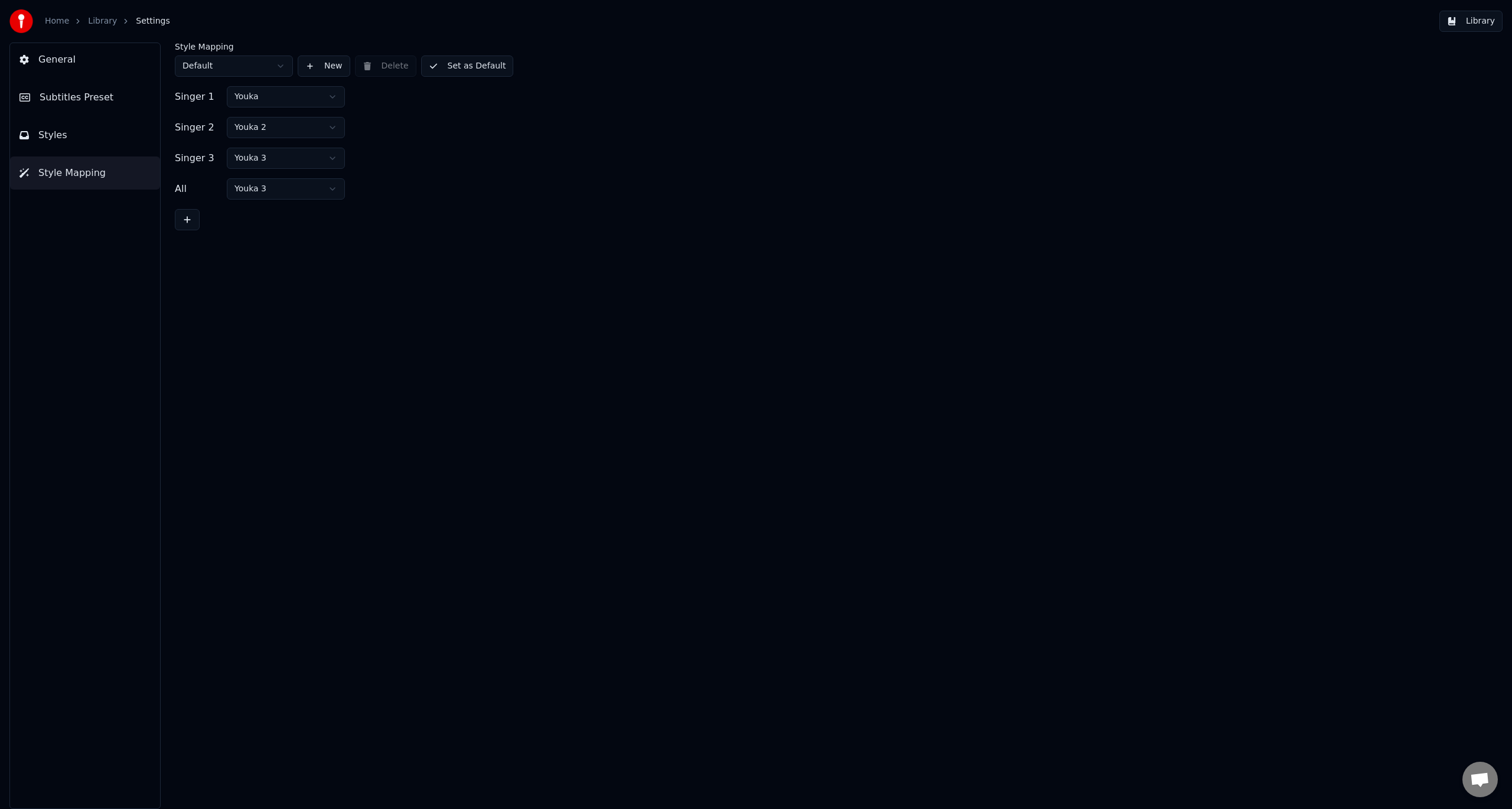
click at [88, 68] on button "General" at bounding box center [85, 59] width 150 height 33
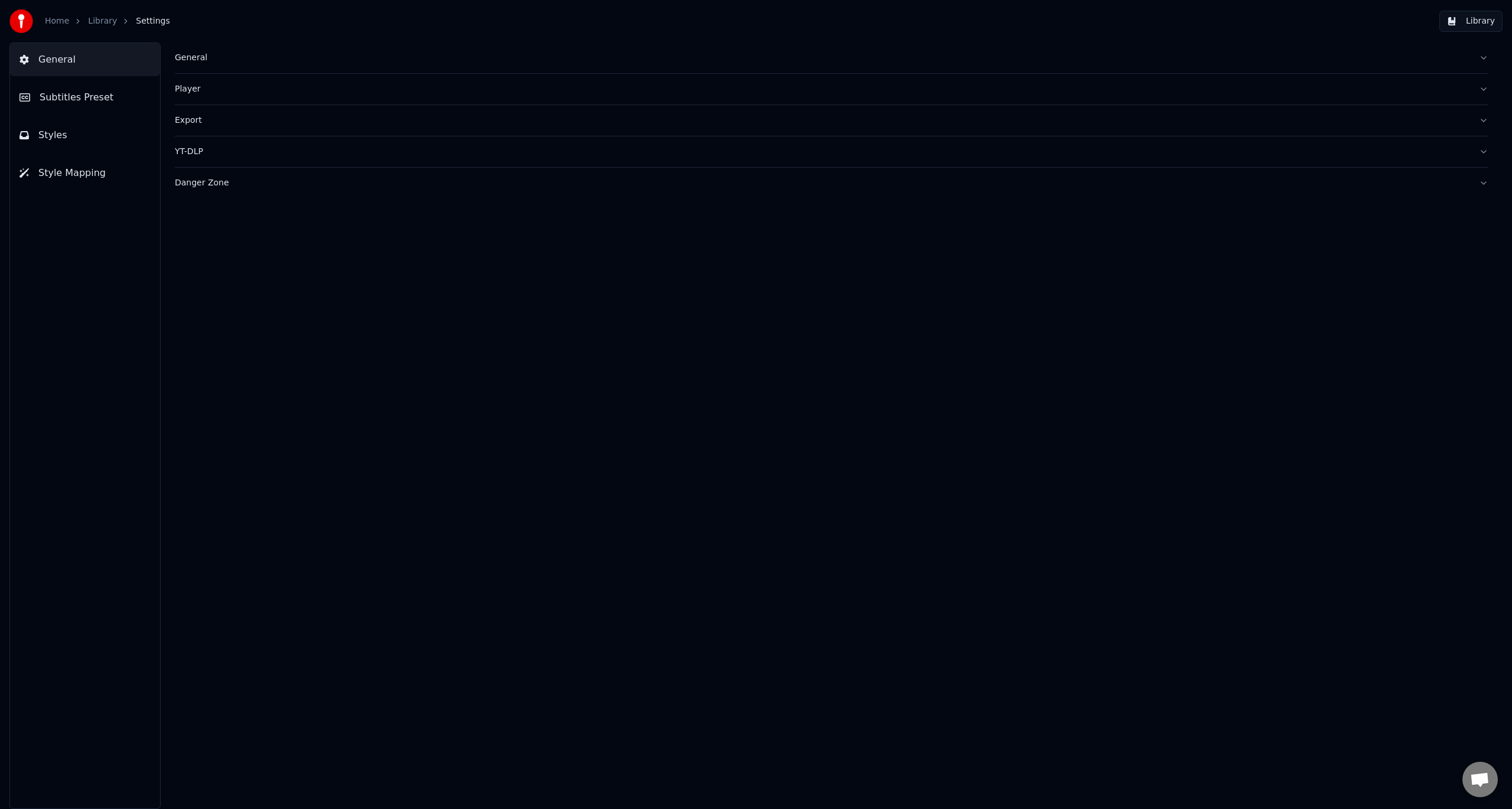
click at [197, 123] on div "Export" at bounding box center [821, 121] width 1294 height 12
